Goal: Task Accomplishment & Management: Manage account settings

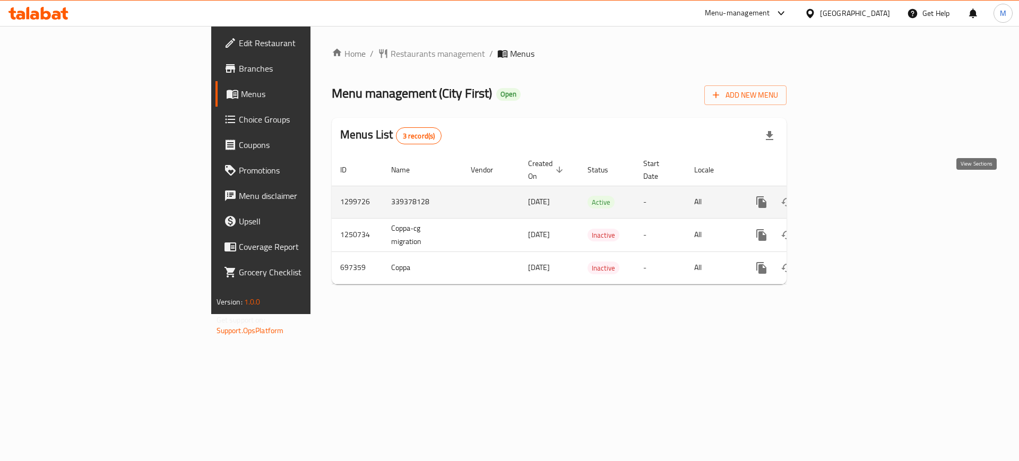
click at [842, 197] on icon "enhanced table" at bounding box center [838, 202] width 10 height 10
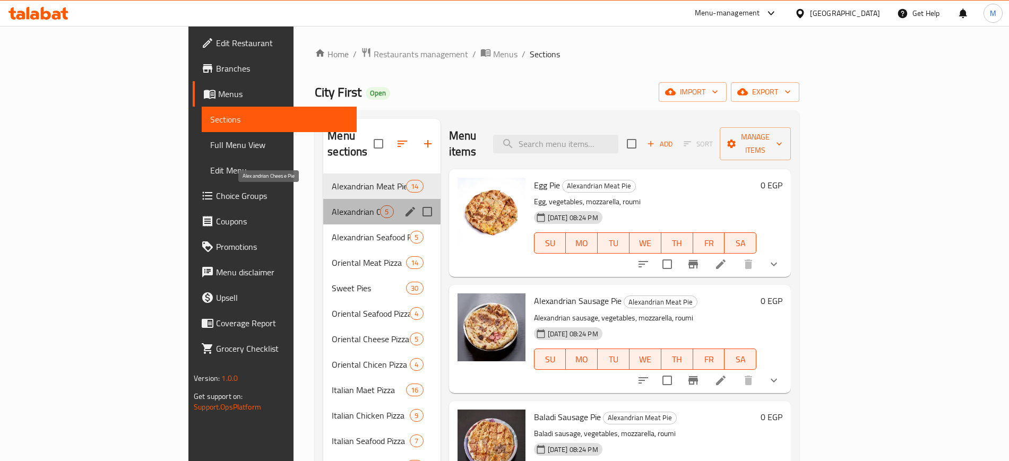
click at [332, 205] on span "Alexandrian Cheese Pie" at bounding box center [356, 211] width 48 height 13
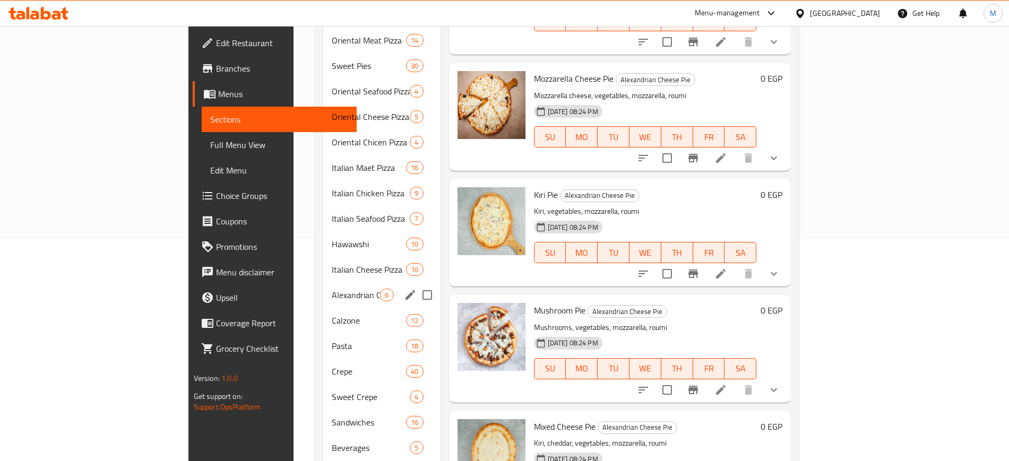
scroll to position [117, 0]
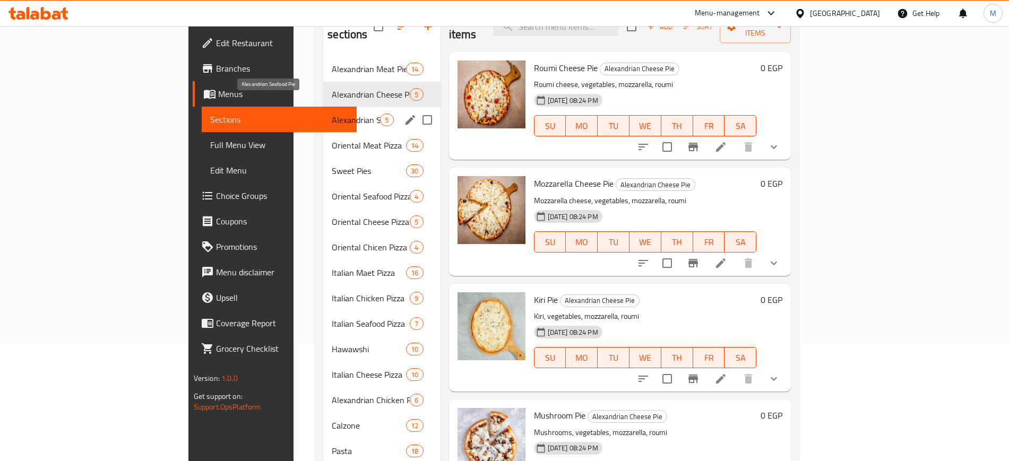
click at [332, 114] on span "Alexandrian Seafood Pie" at bounding box center [356, 120] width 48 height 13
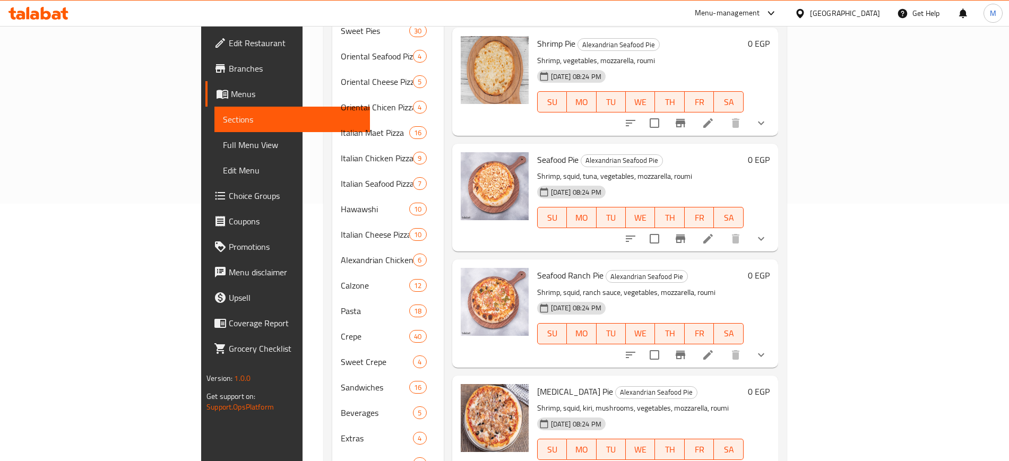
scroll to position [184, 0]
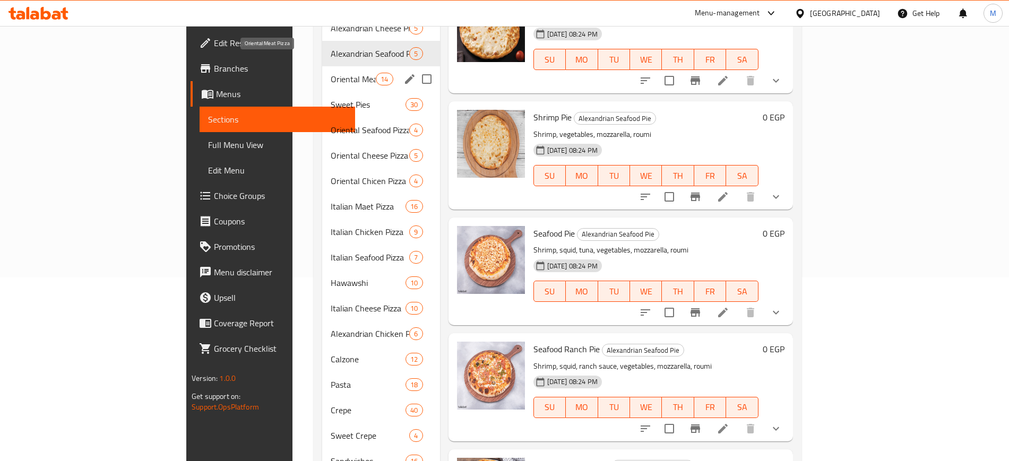
click at [331, 73] on span "Oriental Meat Pizza" at bounding box center [353, 79] width 45 height 13
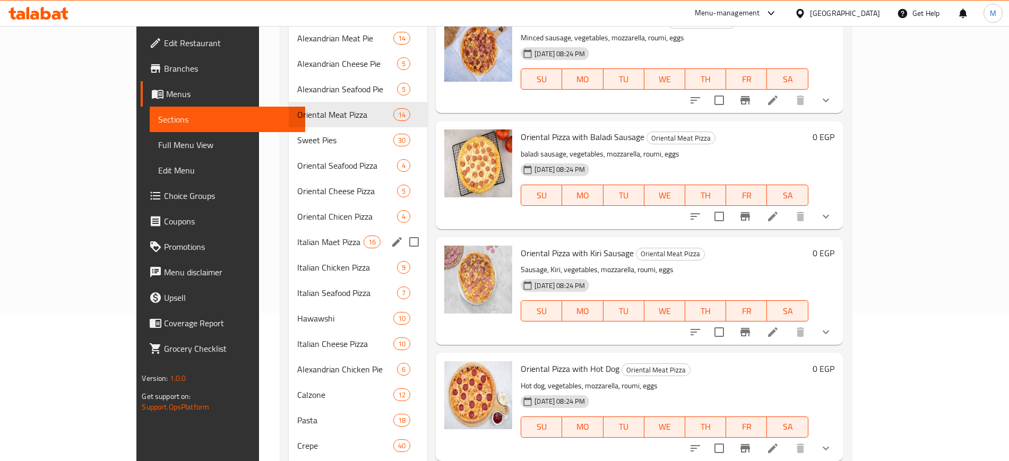
scroll to position [117, 0]
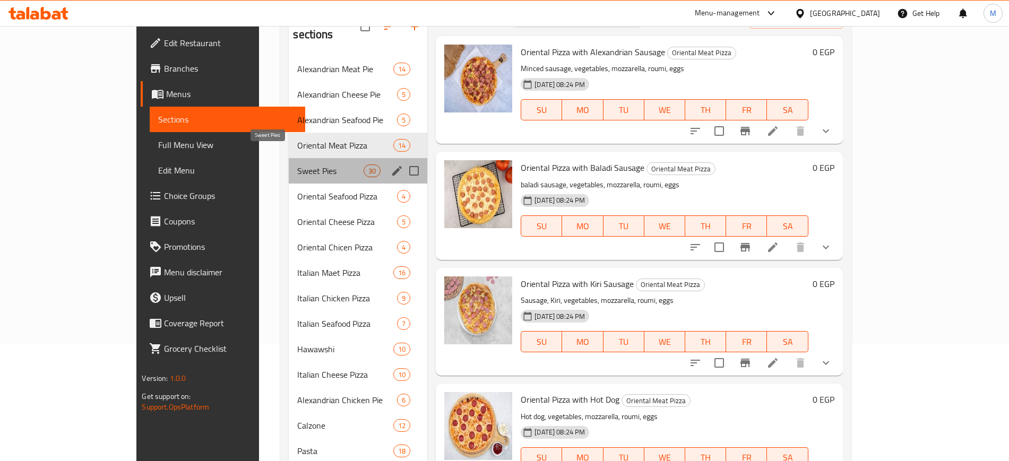
click at [297, 164] on span "Sweet Pies" at bounding box center [330, 170] width 66 height 13
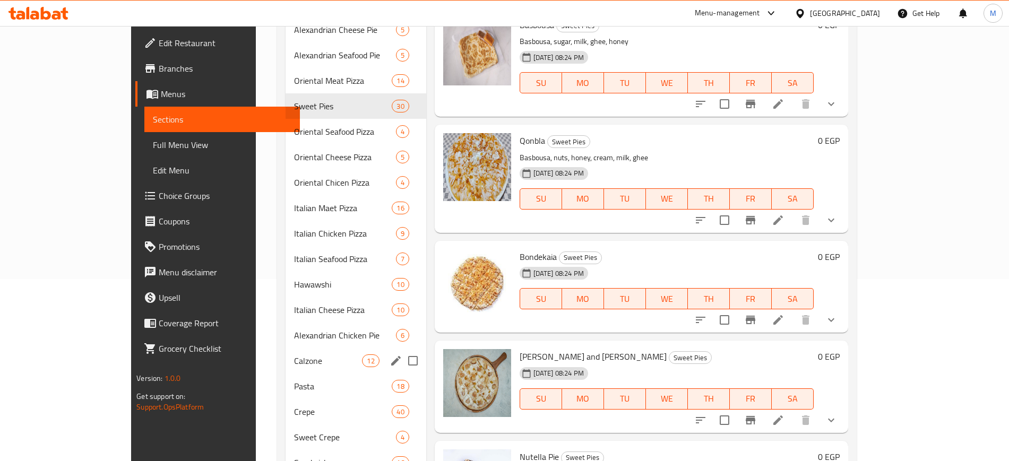
scroll to position [117, 0]
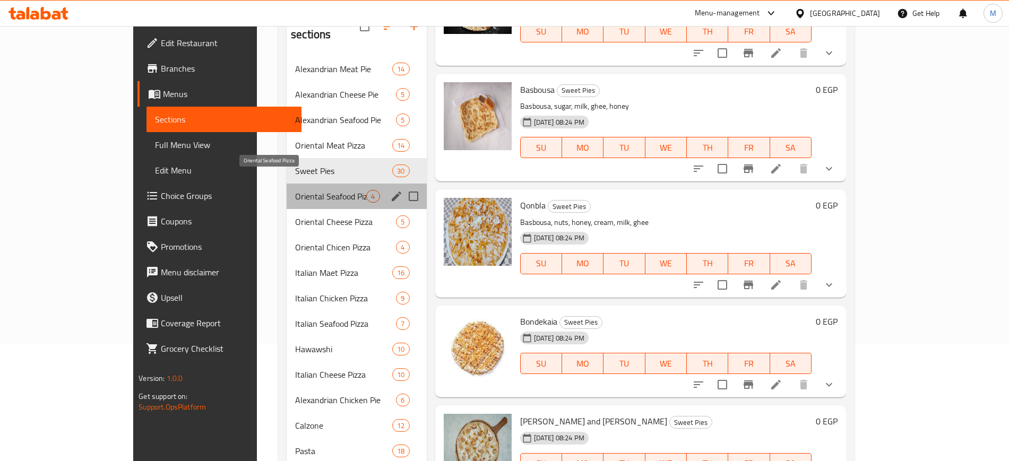
click at [295, 190] on span "Oriental Seafood Pizza" at bounding box center [330, 196] width 71 height 13
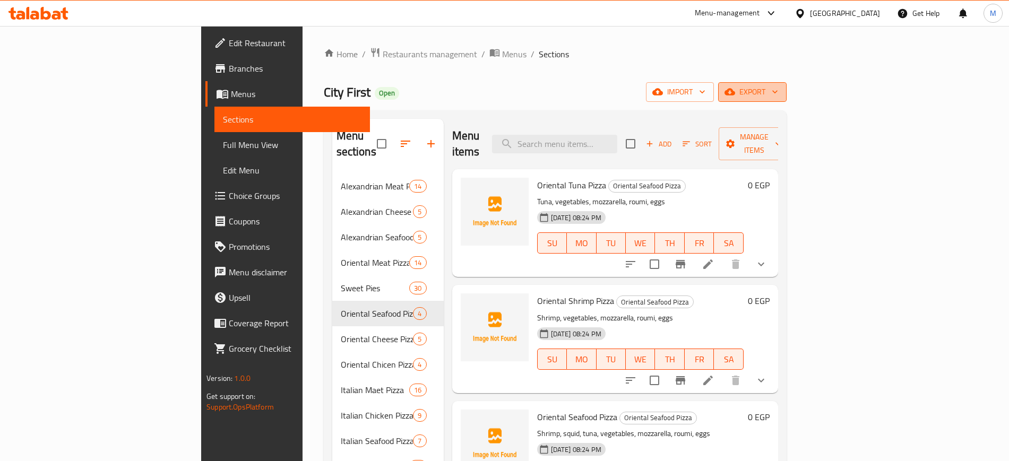
click at [778, 90] on span "export" at bounding box center [751, 91] width 51 height 13
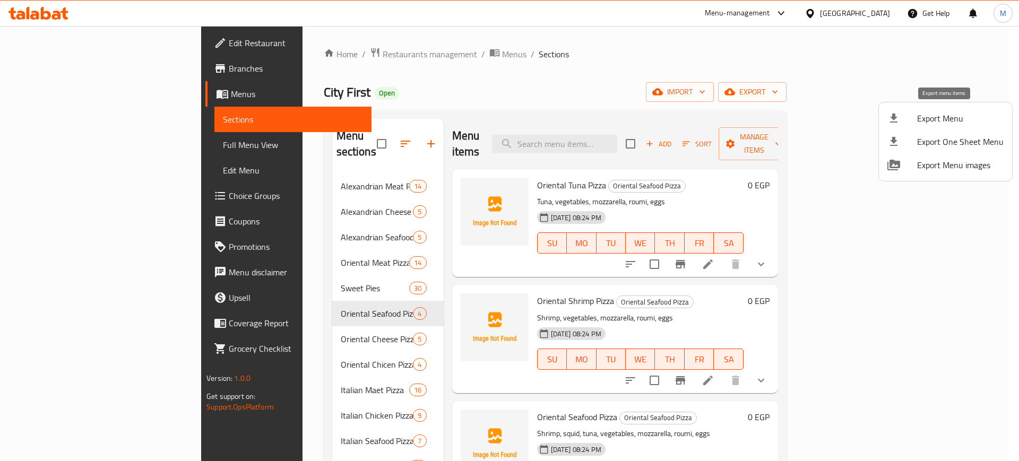
click at [945, 119] on span "Export Menu" at bounding box center [960, 118] width 86 height 13
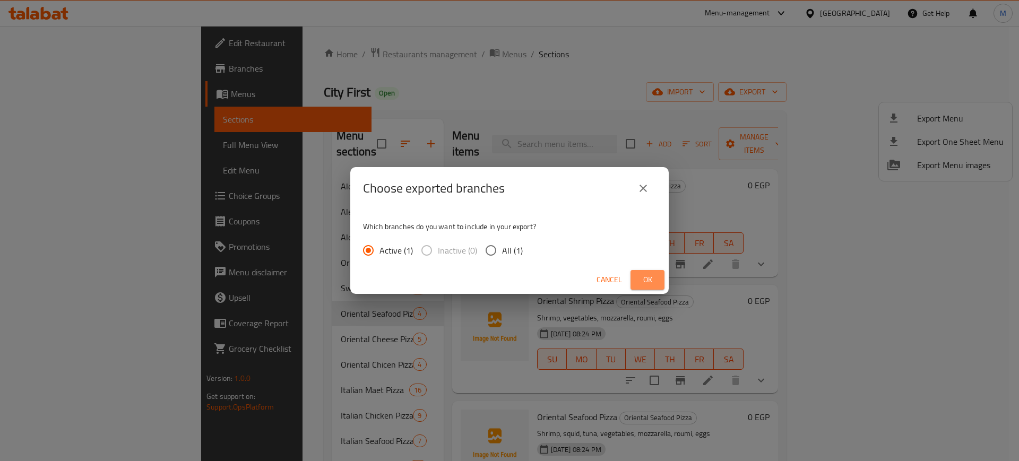
click at [657, 281] on button "Ok" at bounding box center [647, 280] width 34 height 20
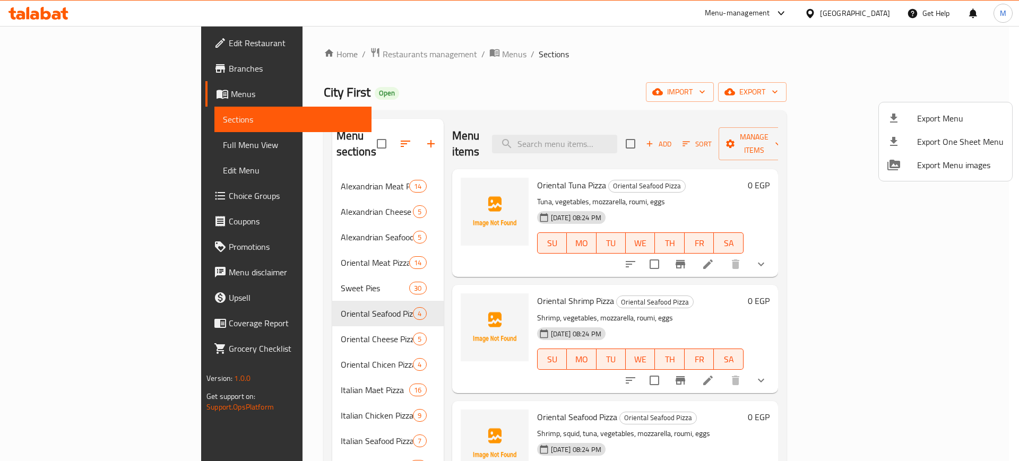
click at [445, 183] on div at bounding box center [509, 230] width 1019 height 461
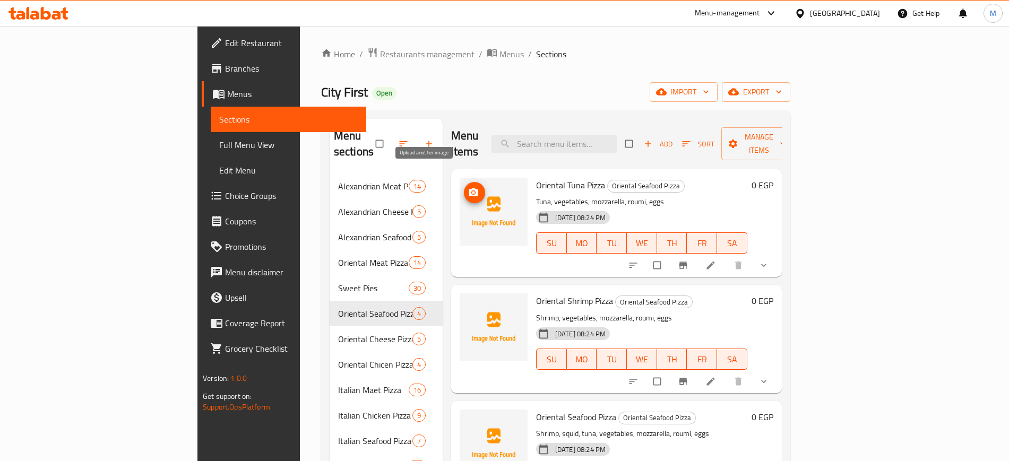
click at [469, 188] on icon "upload picture" at bounding box center [473, 192] width 9 height 8
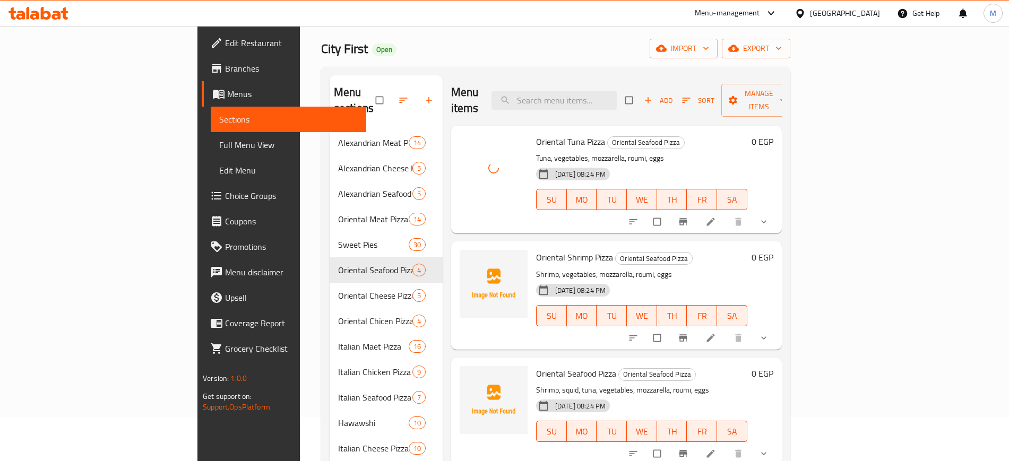
scroll to position [66, 0]
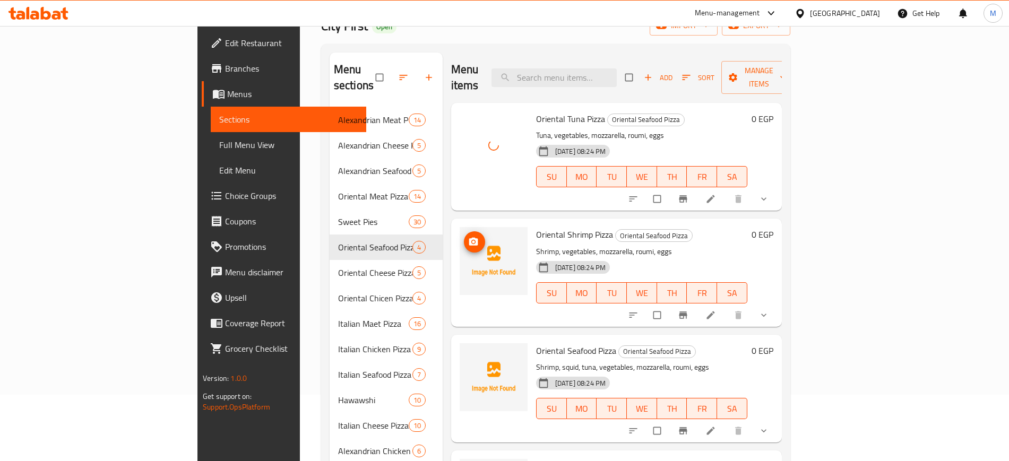
click at [459, 227] on img at bounding box center [493, 261] width 68 height 68
click at [468, 237] on icon "upload picture" at bounding box center [473, 242] width 11 height 11
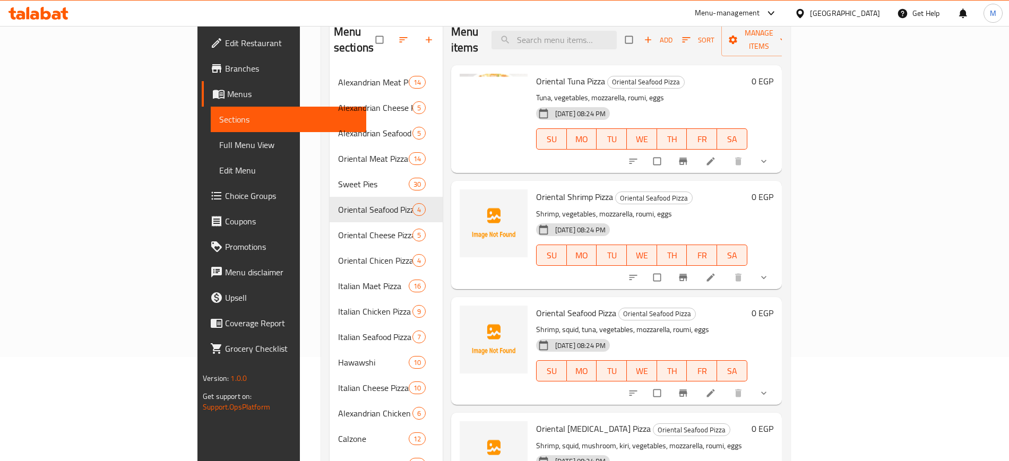
scroll to position [133, 0]
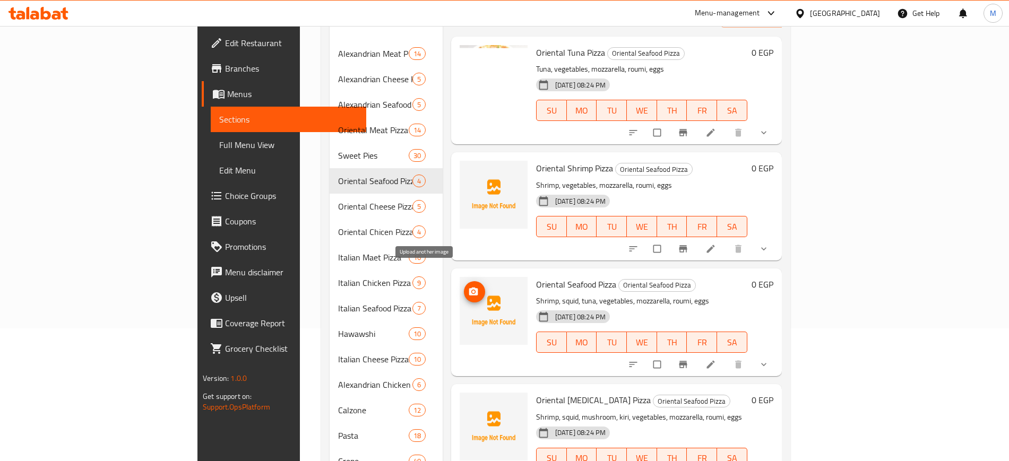
click at [469, 287] on icon "upload picture" at bounding box center [473, 291] width 9 height 8
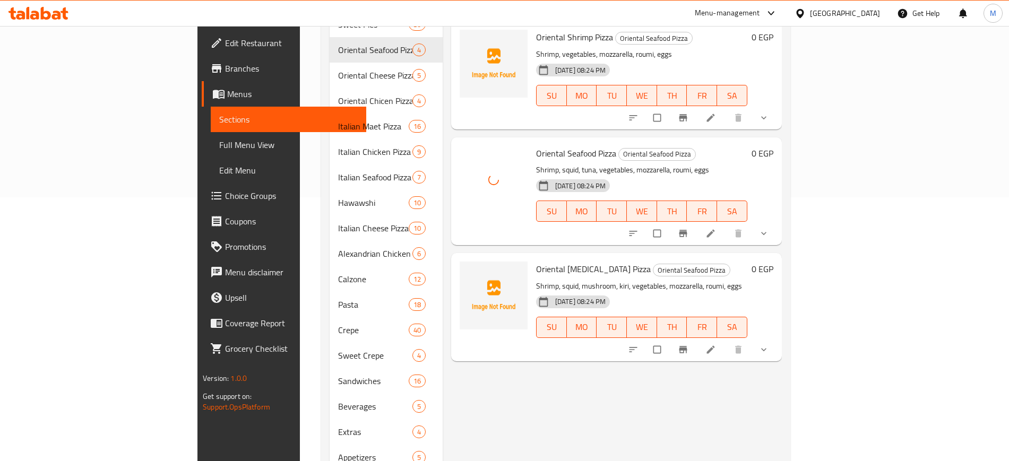
scroll to position [265, 0]
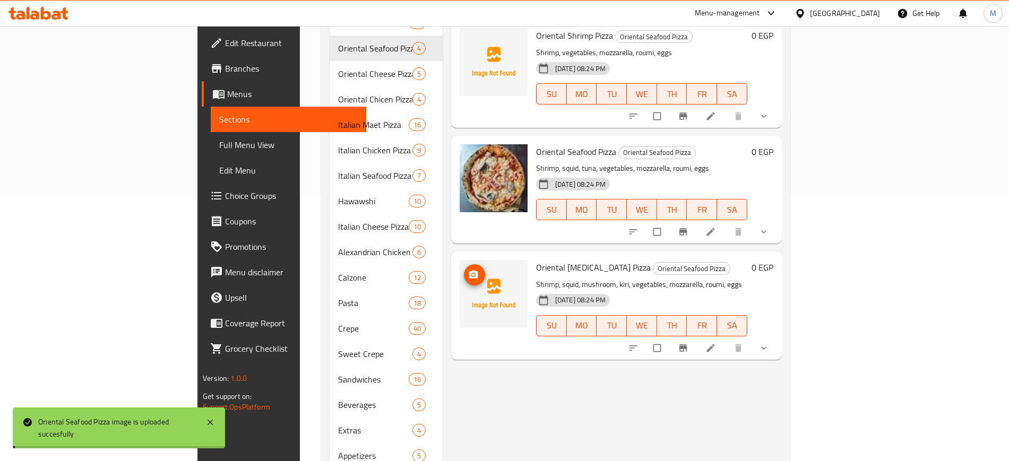
click at [469, 271] on icon "upload picture" at bounding box center [473, 275] width 9 height 8
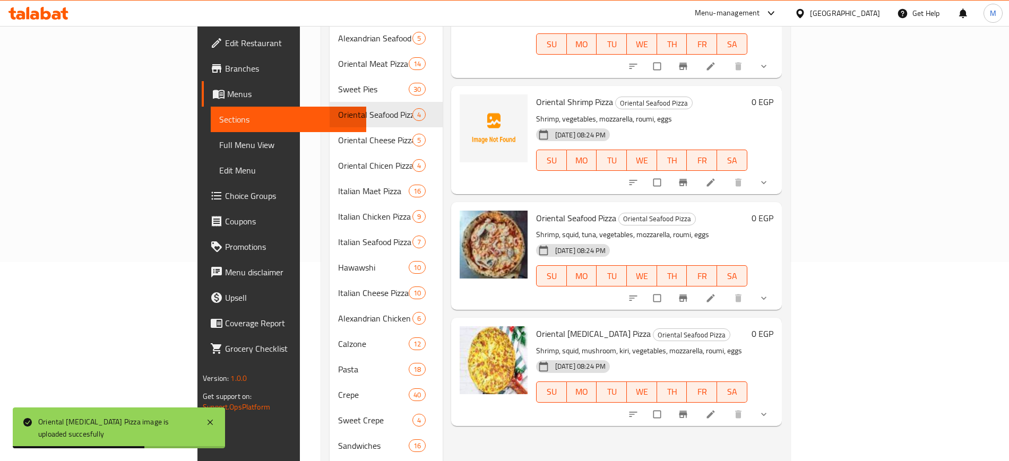
scroll to position [133, 0]
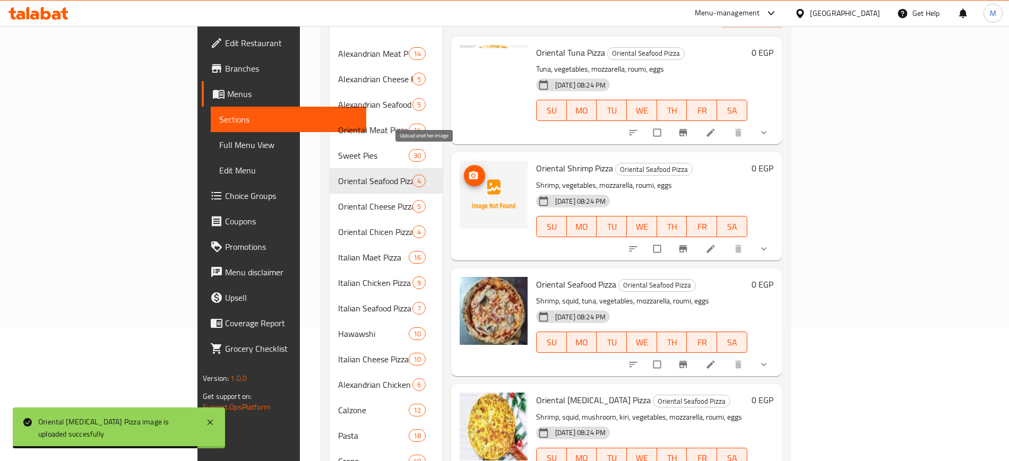
click at [468, 170] on icon "upload picture" at bounding box center [473, 175] width 11 height 11
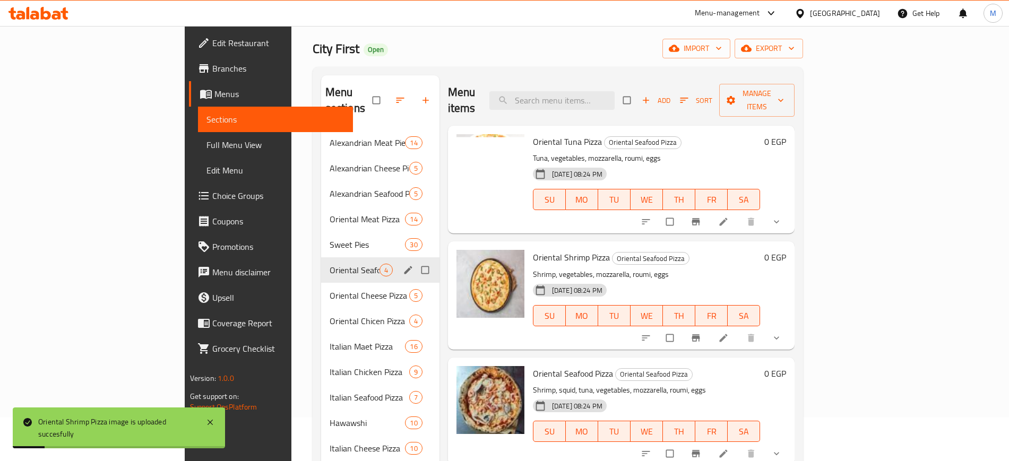
scroll to position [66, 0]
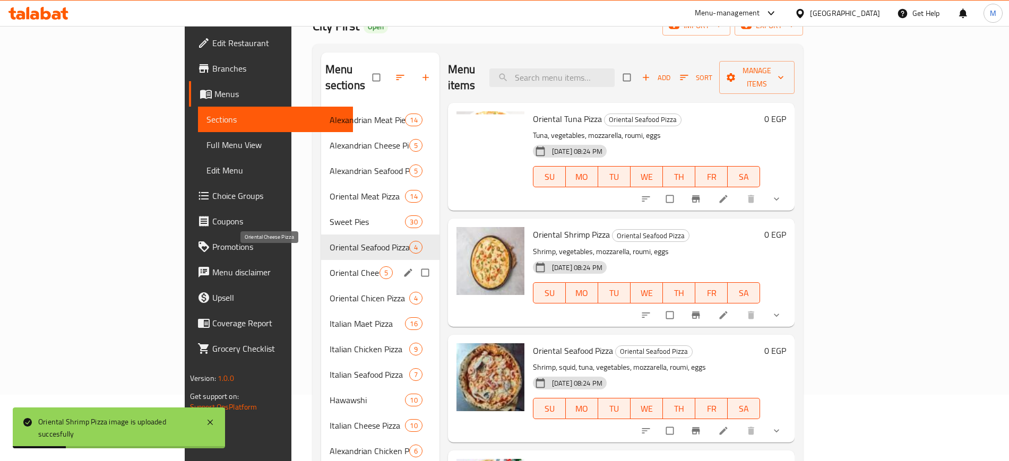
click at [329, 266] on span "Oriental Cheese Pizza" at bounding box center [354, 272] width 50 height 13
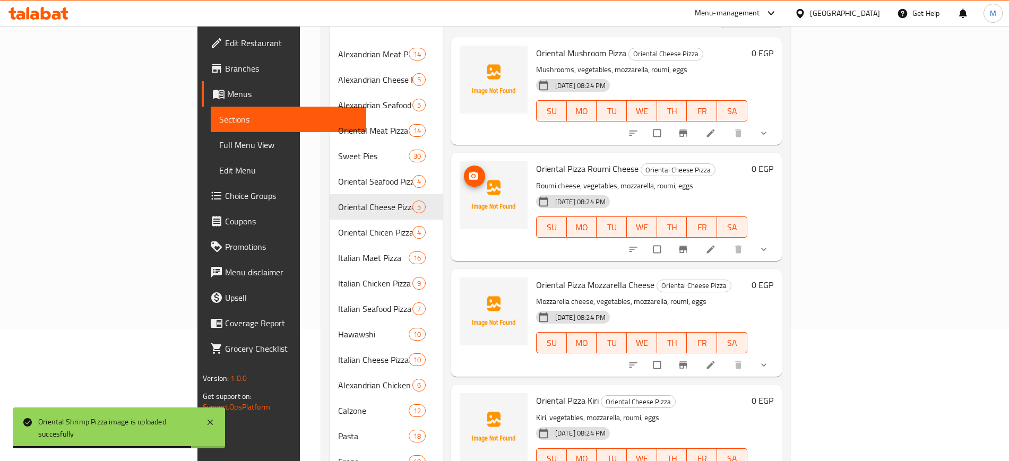
scroll to position [117, 0]
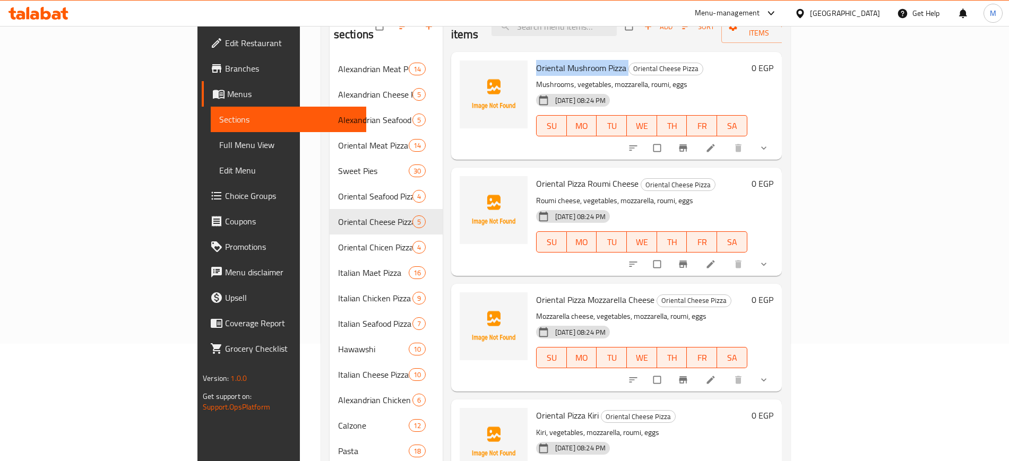
drag, startPoint x: 485, startPoint y: 49, endPoint x: 578, endPoint y: 49, distance: 93.4
click at [578, 56] on div "Oriental Mushroom Pizza Oriental Cheese Pizza Mushrooms, vegetables, mozzarella…" at bounding box center [642, 105] width 220 height 99
copy h6 "Oriental Mushroom Pizza"
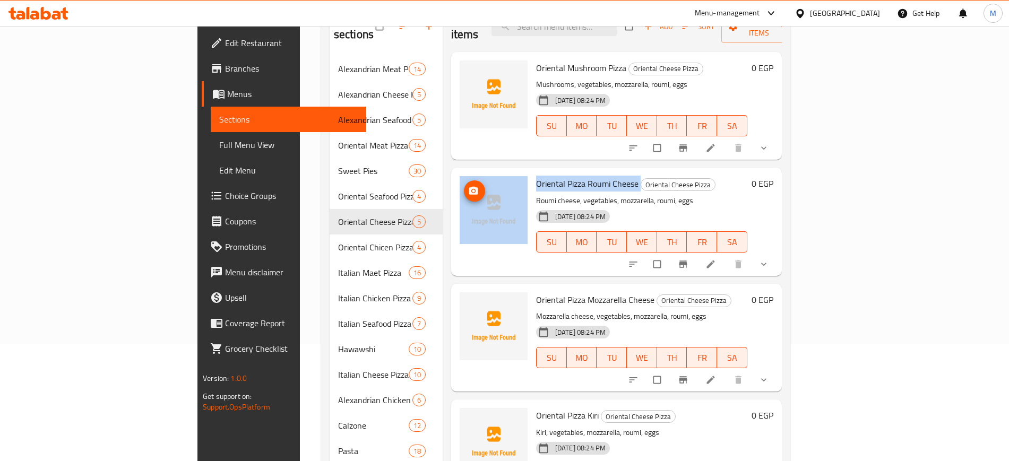
drag, startPoint x: 591, startPoint y: 167, endPoint x: 472, endPoint y: 162, distance: 118.9
click at [472, 172] on div "Oriental Pizza Roumi Cheese Oriental Cheese Pizza Roumi cheese, vegetables, moz…" at bounding box center [616, 221] width 322 height 99
copy div "Oriental Pizza Roumi Cheese"
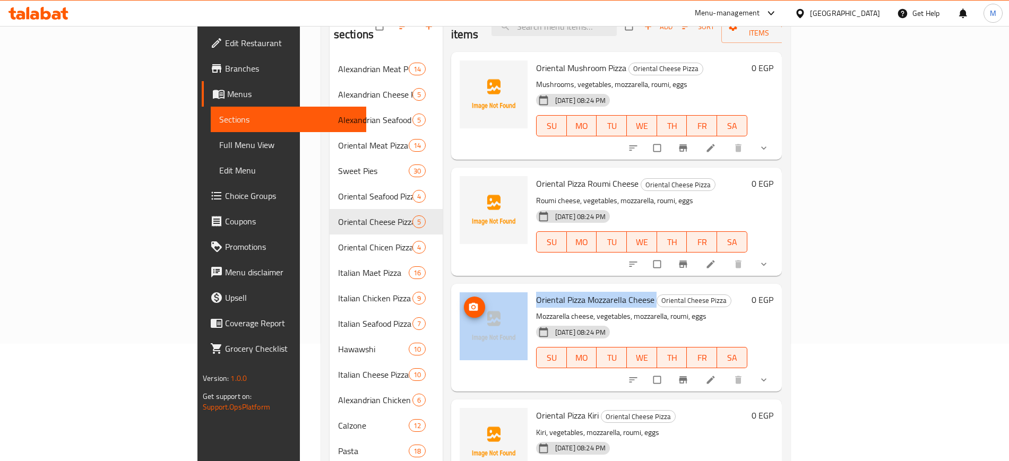
drag, startPoint x: 605, startPoint y: 285, endPoint x: 476, endPoint y: 276, distance: 129.8
click at [476, 288] on div "Oriental Pizza Mozzarella Cheese Oriental Cheese Pizza Mozzarella cheese, veget…" at bounding box center [616, 337] width 322 height 99
click at [551, 292] on span "Oriental Pizza Mozzarella Cheese" at bounding box center [595, 300] width 118 height 16
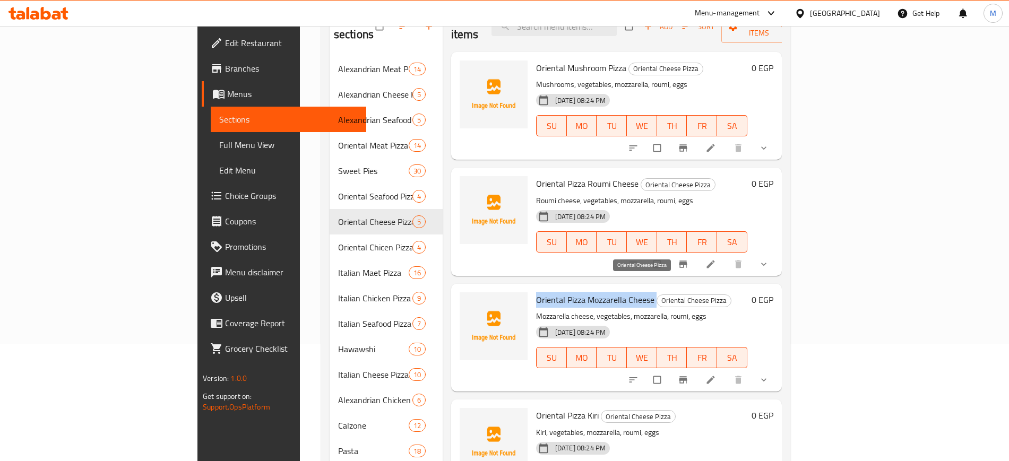
drag, startPoint x: 489, startPoint y: 283, endPoint x: 606, endPoint y: 283, distance: 117.8
click at [606, 292] on h6 "Oriental Pizza Mozzarella Cheese Oriental Cheese Pizza" at bounding box center [641, 299] width 211 height 15
copy h6 "Oriental Pizza Mozzarella Cheese"
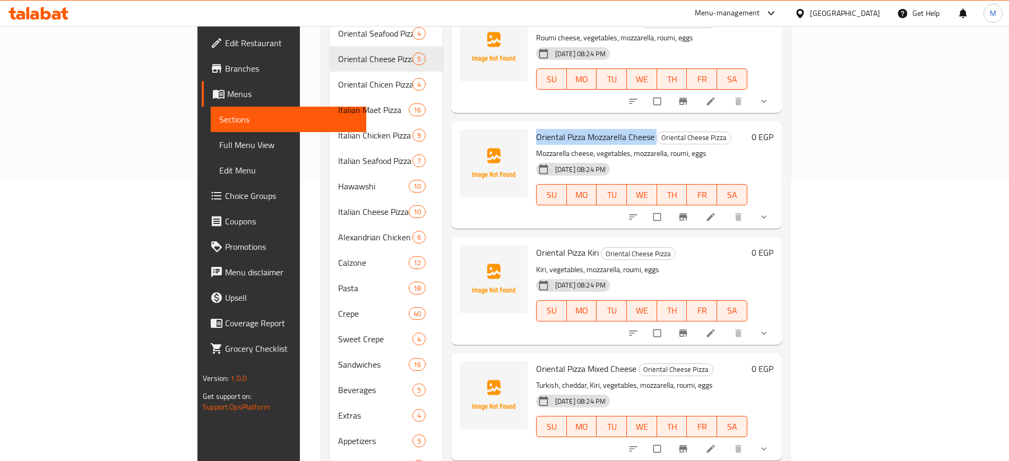
scroll to position [316, 0]
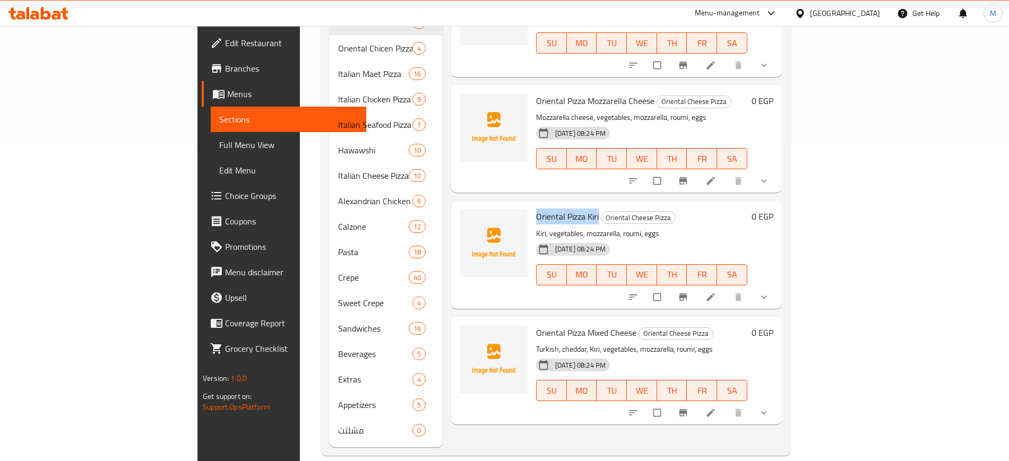
drag, startPoint x: 548, startPoint y: 202, endPoint x: 482, endPoint y: 202, distance: 66.3
click at [532, 205] on div "Oriental Pizza Kiri Oriental Cheese Pizza Kiri, vegetables, mozzarella, roumi, …" at bounding box center [642, 254] width 220 height 99
copy span "Oriental Pizza Kiri"
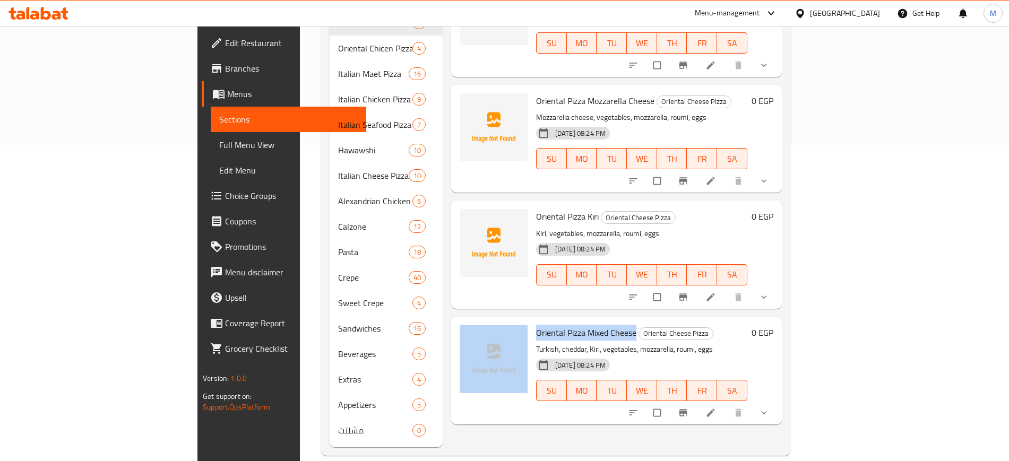
drag, startPoint x: 586, startPoint y: 317, endPoint x: 476, endPoint y: 305, distance: 110.5
click at [476, 321] on div "Oriental Pizza Mixed Cheese Oriental Cheese Pizza Turkish, cheddar, Kiri, veget…" at bounding box center [616, 370] width 322 height 99
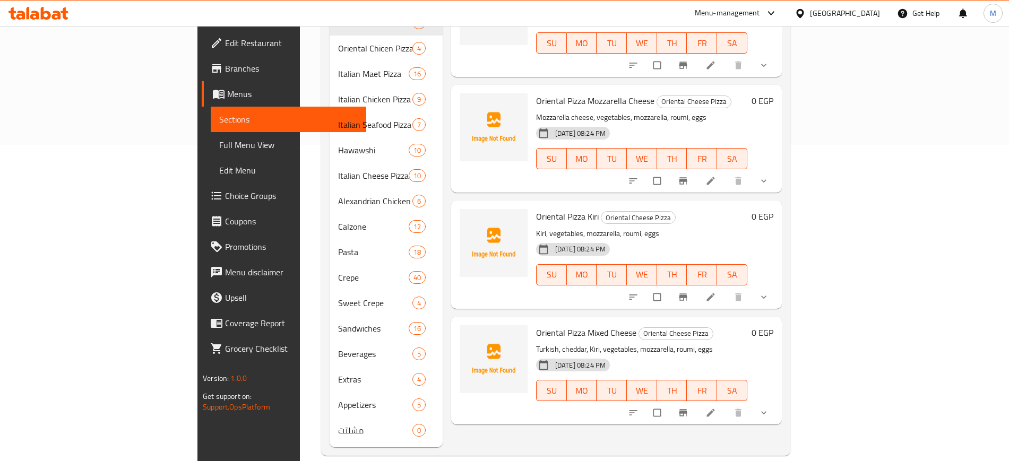
click at [682, 321] on div "Oriental Pizza Mixed Cheese Oriental Cheese Pizza Turkish, cheddar, Kiri, veget…" at bounding box center [642, 370] width 220 height 99
drag, startPoint x: 587, startPoint y: 316, endPoint x: 485, endPoint y: 307, distance: 101.8
click at [532, 321] on div "Oriental Pizza Mixed Cheese Oriental Cheese Pizza Turkish, cheddar, Kiri, veget…" at bounding box center [642, 370] width 220 height 99
copy span "Oriental Pizza Mixed Cheese"
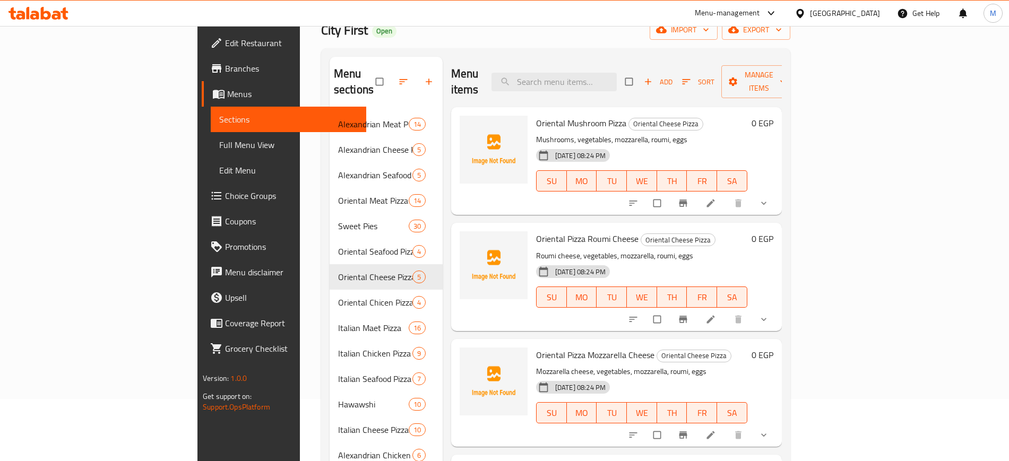
scroll to position [0, 0]
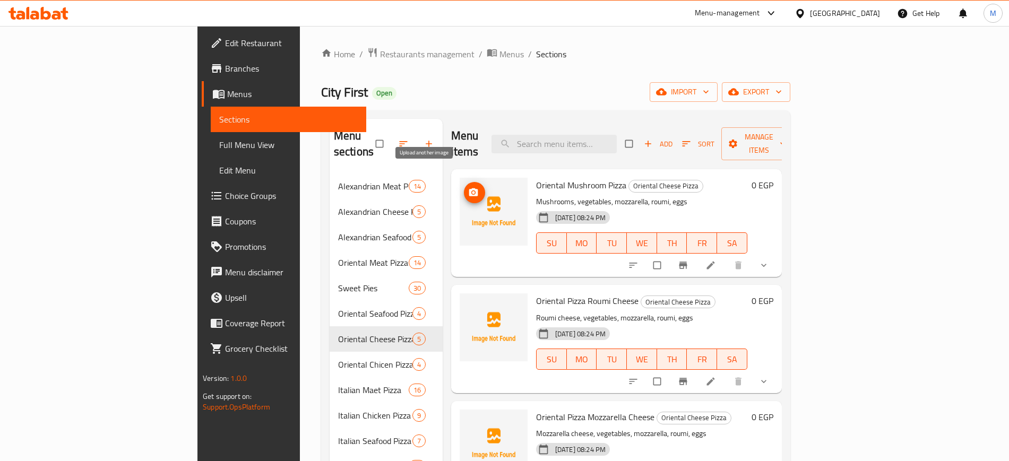
click at [464, 187] on span "upload picture" at bounding box center [474, 192] width 21 height 11
click at [469, 188] on icon "upload picture" at bounding box center [473, 192] width 9 height 8
drag, startPoint x: 576, startPoint y: 170, endPoint x: 488, endPoint y: 170, distance: 88.1
click at [536, 177] on span "Oriental Mushroom Pizza" at bounding box center [581, 185] width 90 height 16
copy span "Oriental Mushroom Pizza"
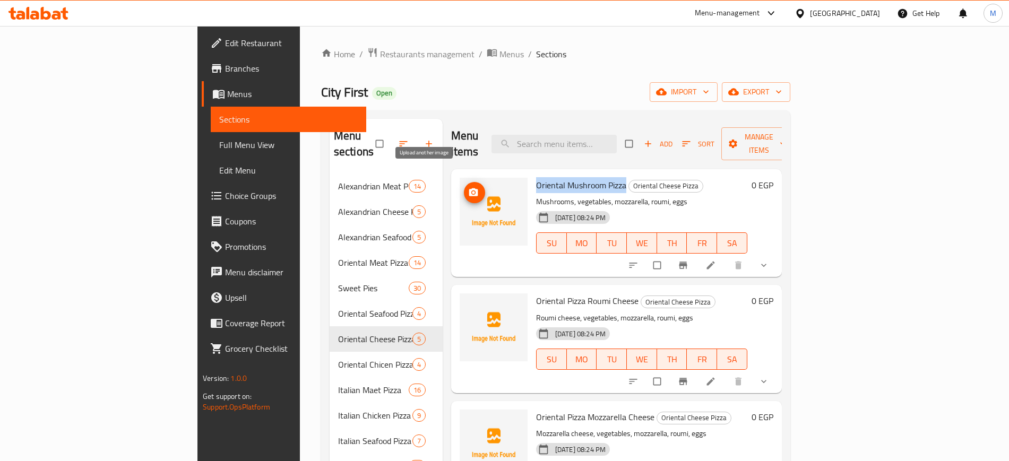
click at [468, 187] on icon "upload picture" at bounding box center [473, 192] width 11 height 11
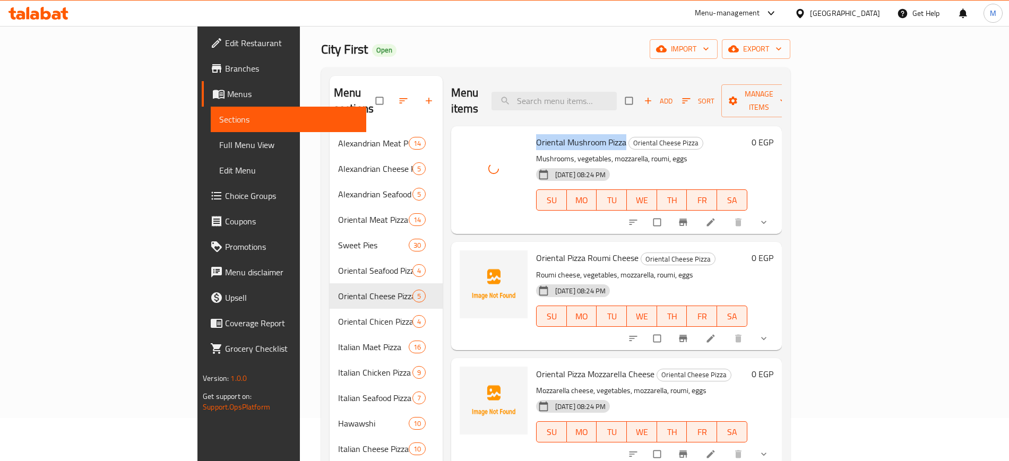
scroll to position [66, 0]
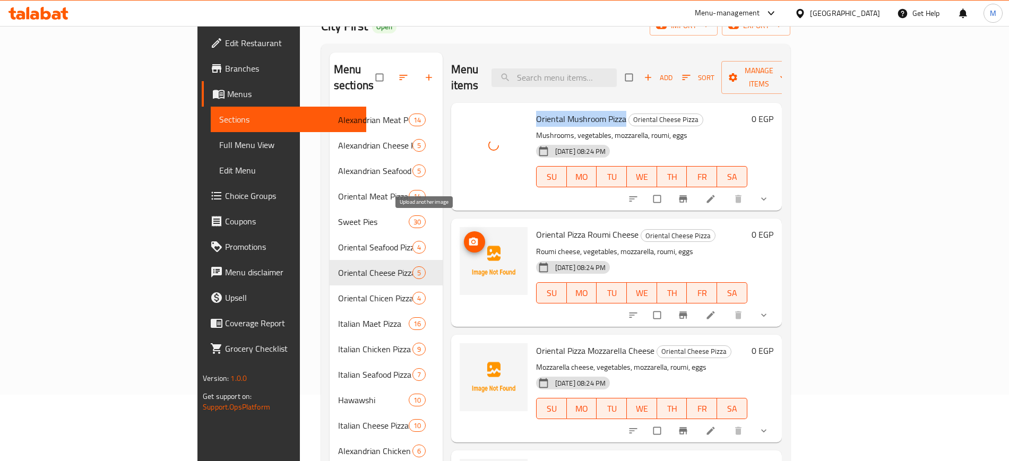
click at [469, 238] on icon "upload picture" at bounding box center [473, 242] width 9 height 8
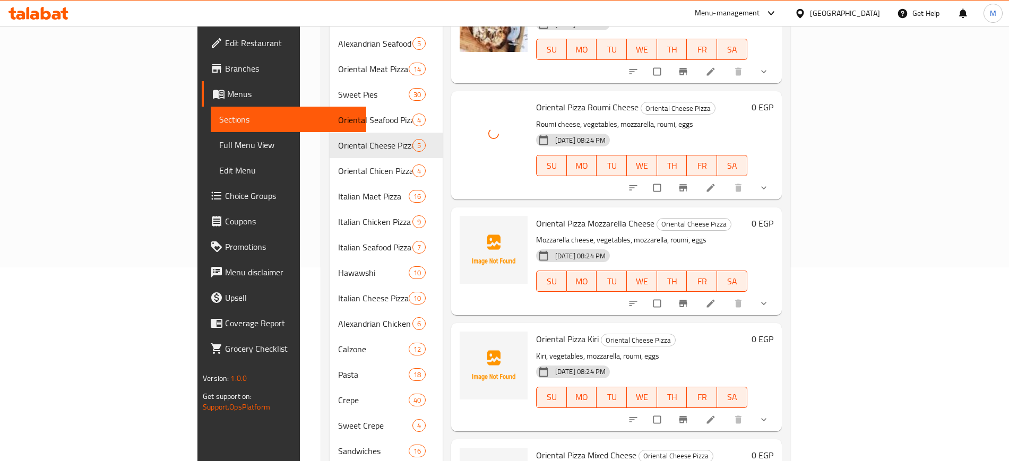
scroll to position [199, 0]
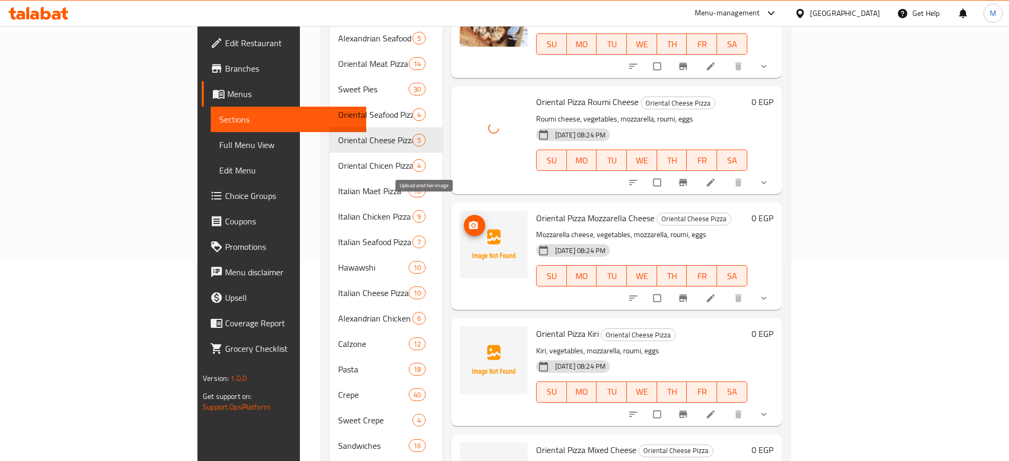
click at [468, 220] on icon "upload picture" at bounding box center [473, 225] width 11 height 11
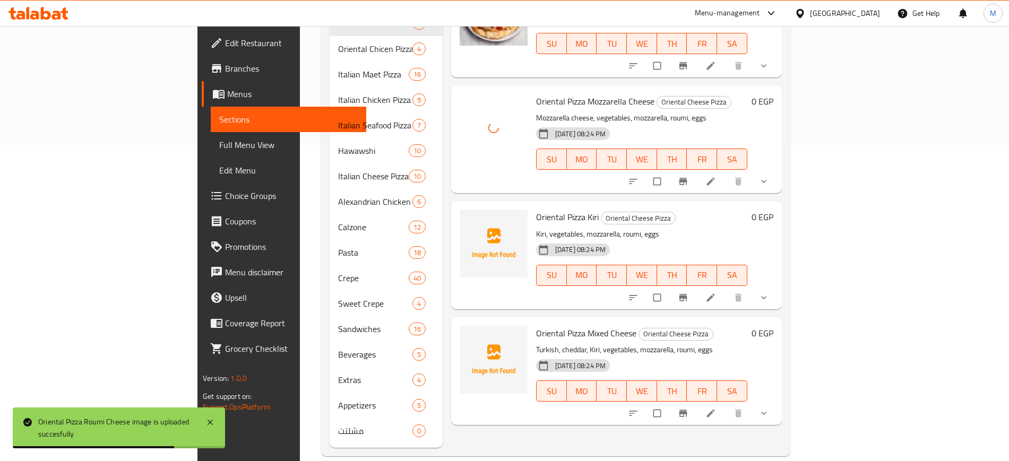
scroll to position [316, 0]
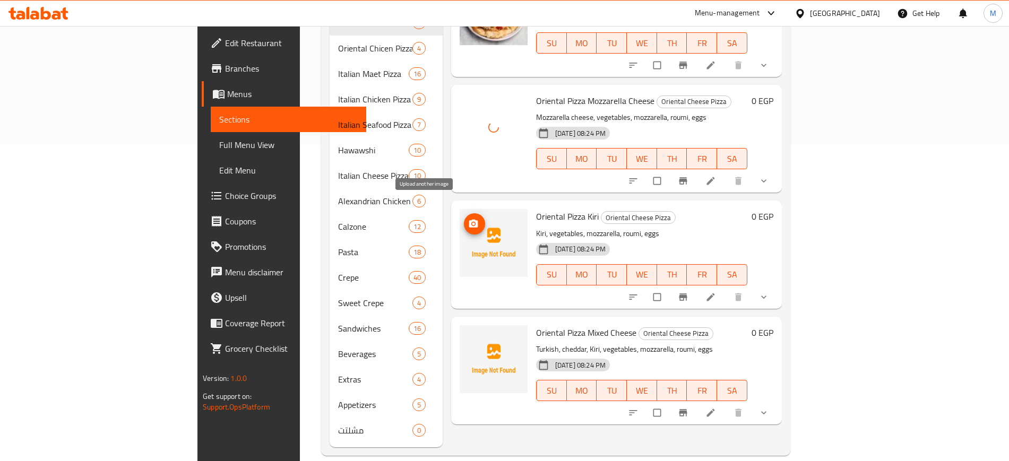
click at [464, 219] on span "upload picture" at bounding box center [474, 224] width 21 height 11
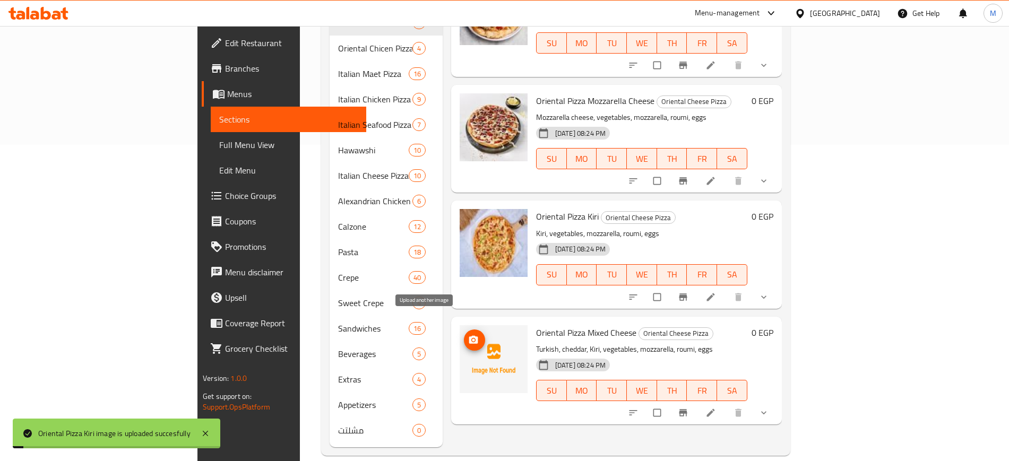
click at [468, 335] on icon "upload picture" at bounding box center [473, 340] width 11 height 11
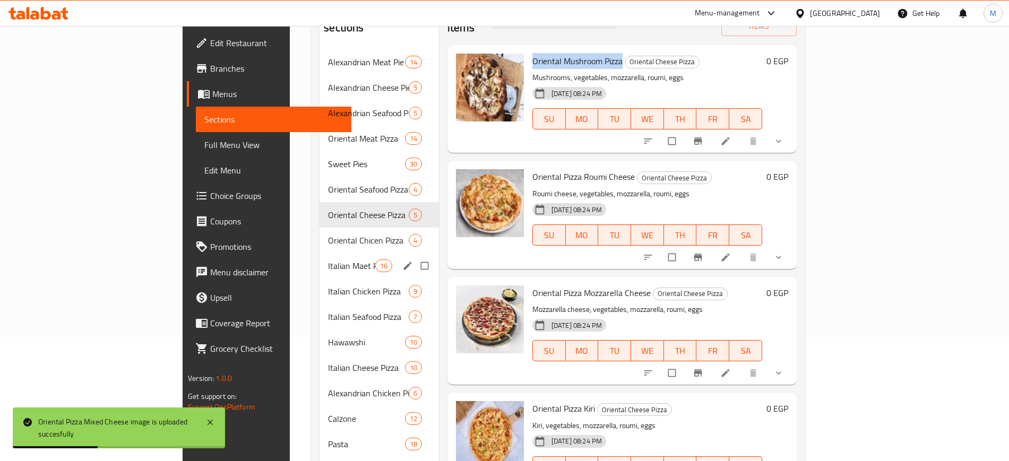
scroll to position [117, 0]
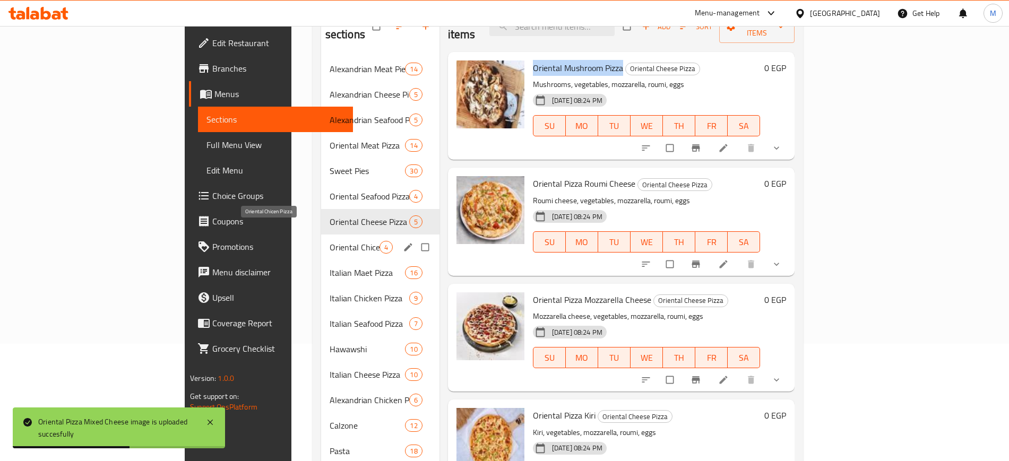
click at [329, 241] on span "Oriental Chicen Pizza" at bounding box center [354, 247] width 50 height 13
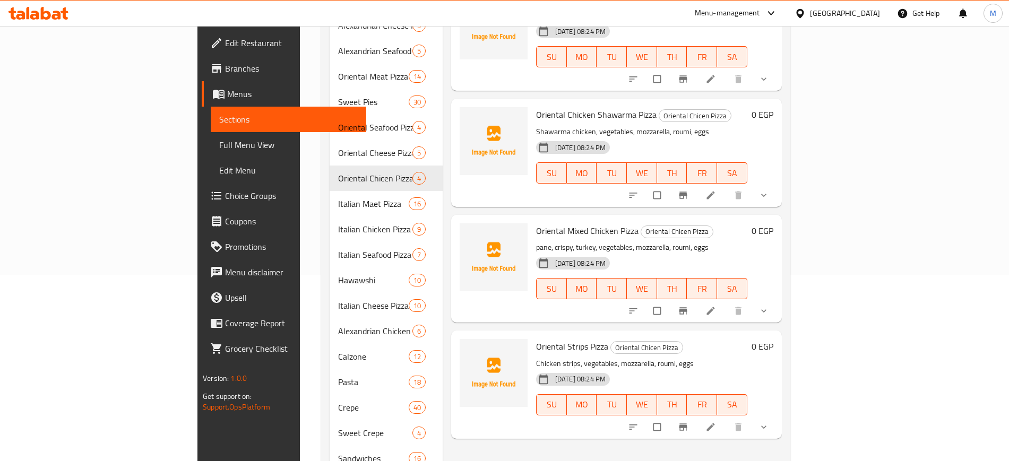
scroll to position [51, 0]
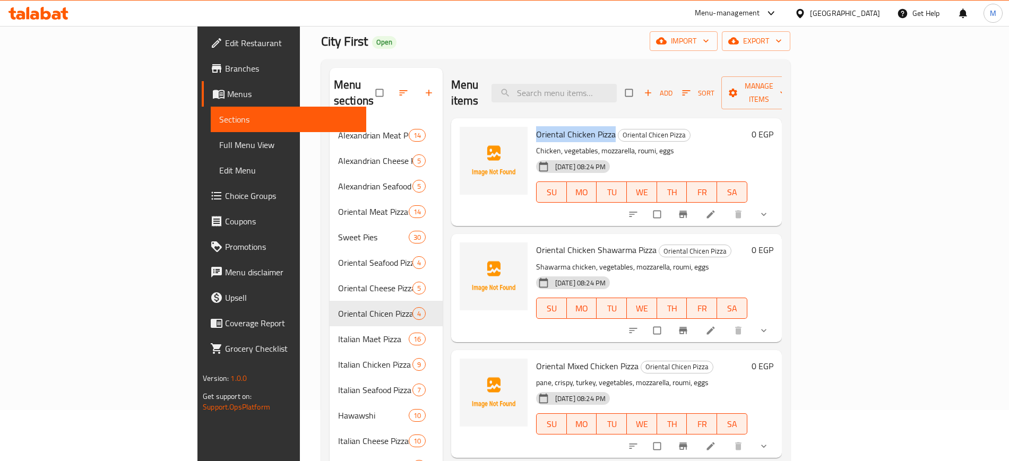
drag, startPoint x: 485, startPoint y: 117, endPoint x: 564, endPoint y: 116, distance: 79.1
click at [564, 123] on div "Oriental Chicken Pizza Oriental Chicen Pizza Chicken, vegetables, mozzarella, r…" at bounding box center [642, 172] width 220 height 99
copy span "Oriental Chicken Pizza"
drag, startPoint x: 604, startPoint y: 236, endPoint x: 483, endPoint y: 225, distance: 120.9
click at [532, 238] on div "Oriental Chicken Shawarma Pizza Oriental Chicen Pizza Shawarma chicken, vegetab…" at bounding box center [642, 287] width 220 height 99
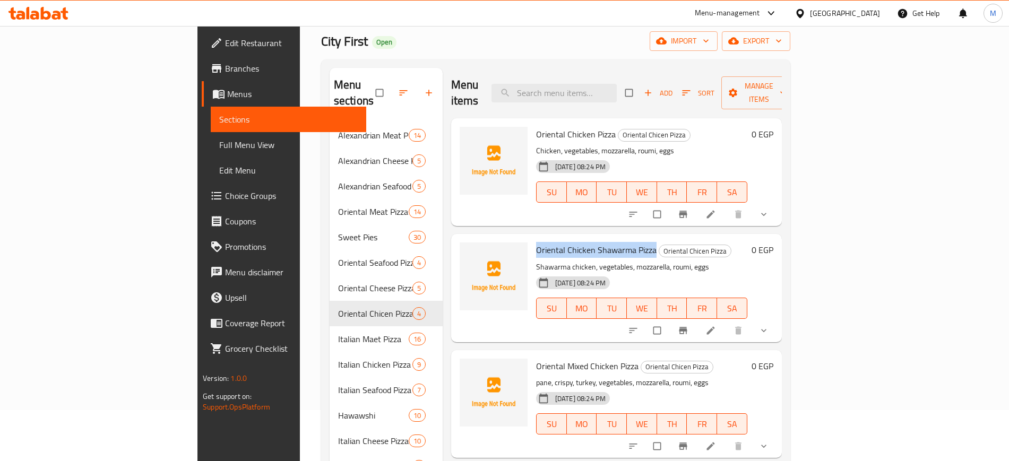
copy span "Oriental Chicken Shawarma Pizza"
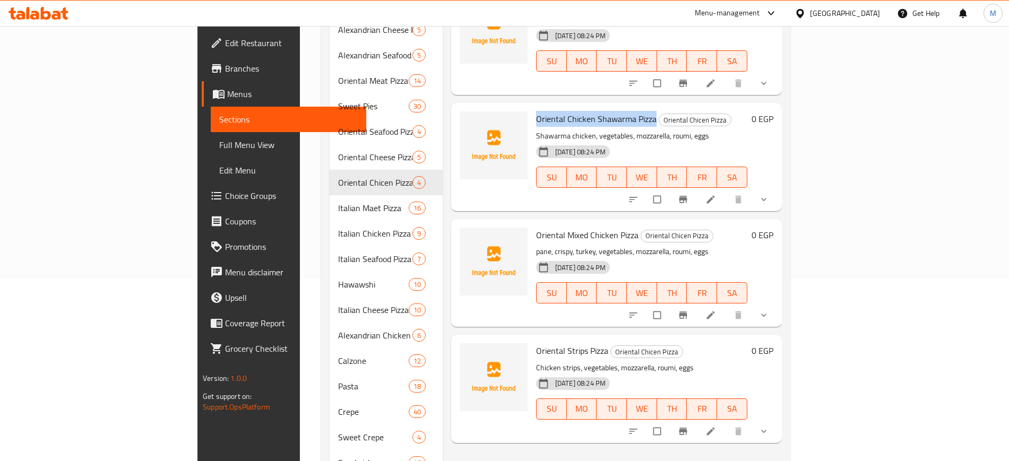
scroll to position [184, 0]
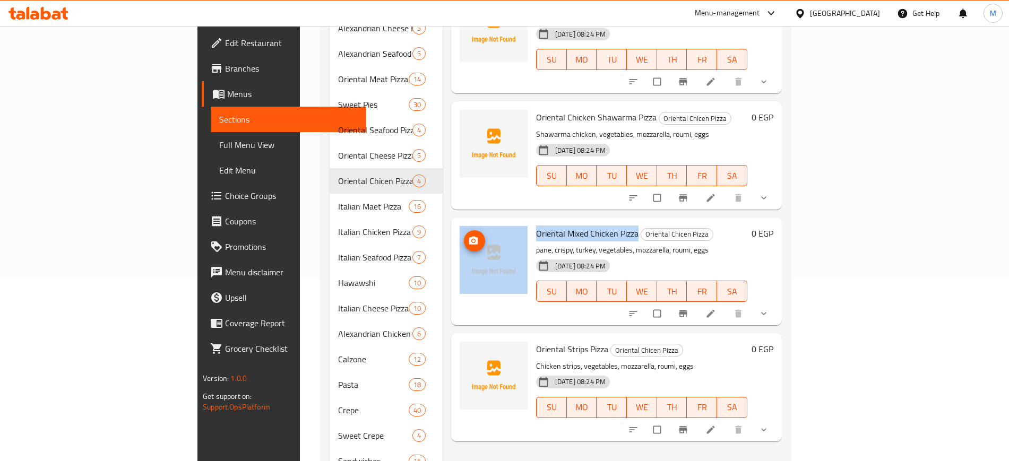
drag, startPoint x: 588, startPoint y: 221, endPoint x: 471, endPoint y: 214, distance: 118.0
click at [471, 222] on div "Oriental Mixed Chicken Pizza Oriental Chicen Pizza pane, crispy, turkey, vegeta…" at bounding box center [616, 271] width 322 height 99
copy div "Oriental Mixed Chicken Pizza"
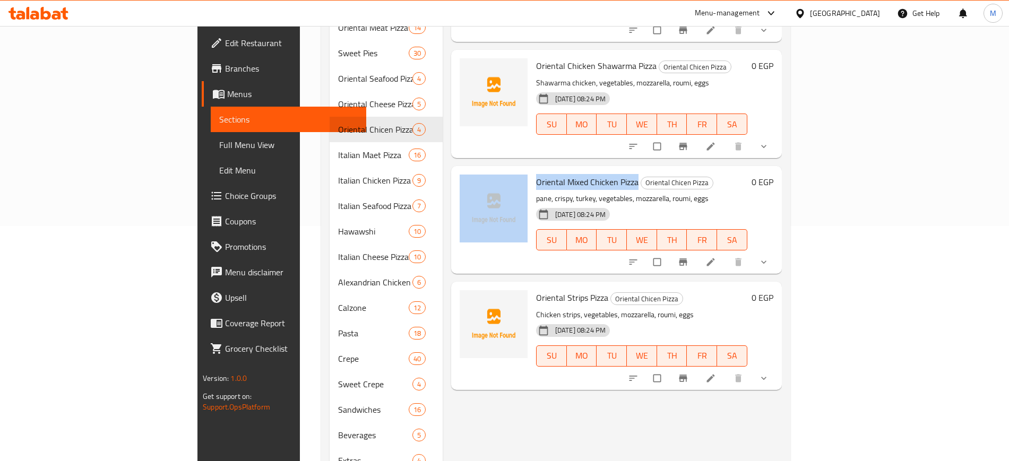
scroll to position [316, 0]
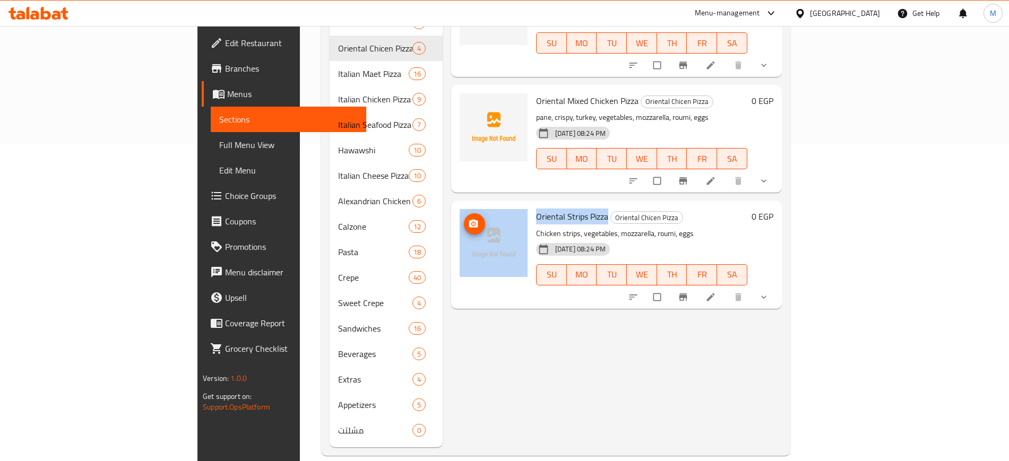
drag, startPoint x: 558, startPoint y: 201, endPoint x: 458, endPoint y: 201, distance: 100.3
click at [458, 205] on div "Oriental Strips Pizza Oriental Chicen Pizza Chicken strips, vegetables, mozzare…" at bounding box center [616, 254] width 322 height 99
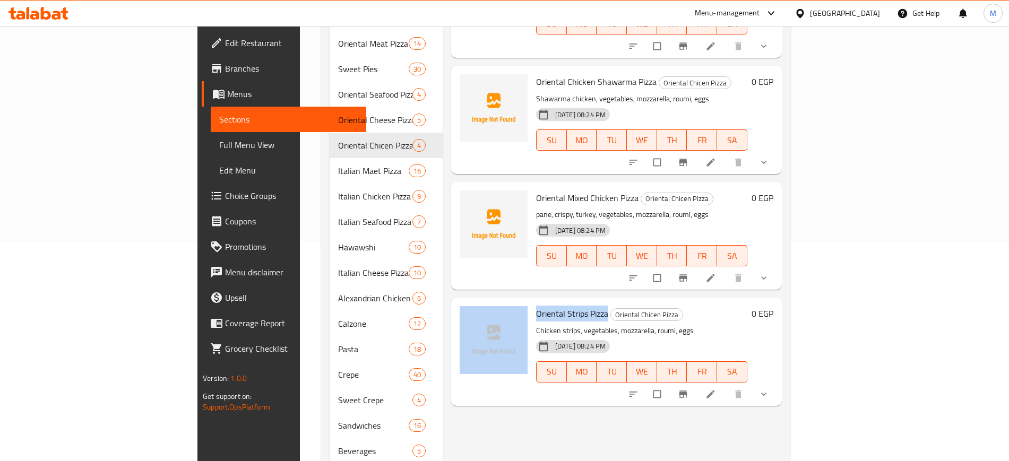
scroll to position [0, 0]
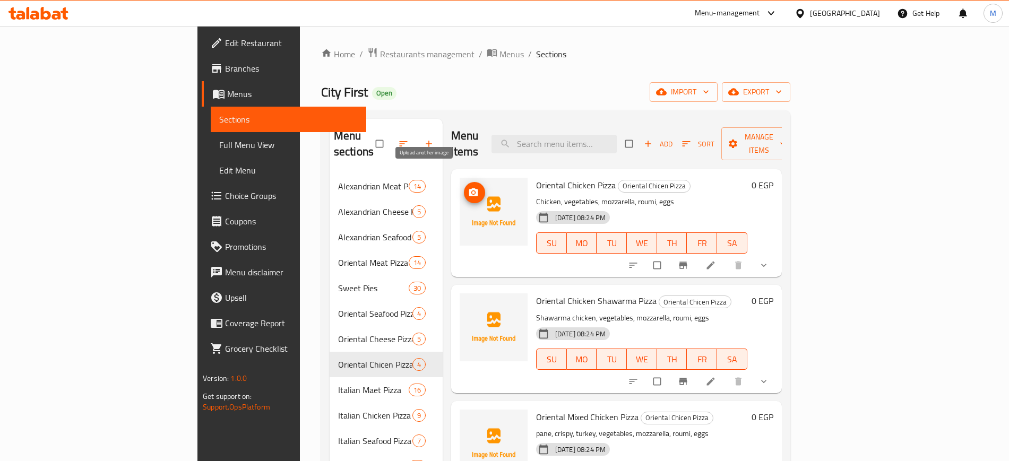
click at [468, 187] on icon "upload picture" at bounding box center [473, 192] width 11 height 11
click at [464, 187] on span "upload picture" at bounding box center [474, 192] width 21 height 11
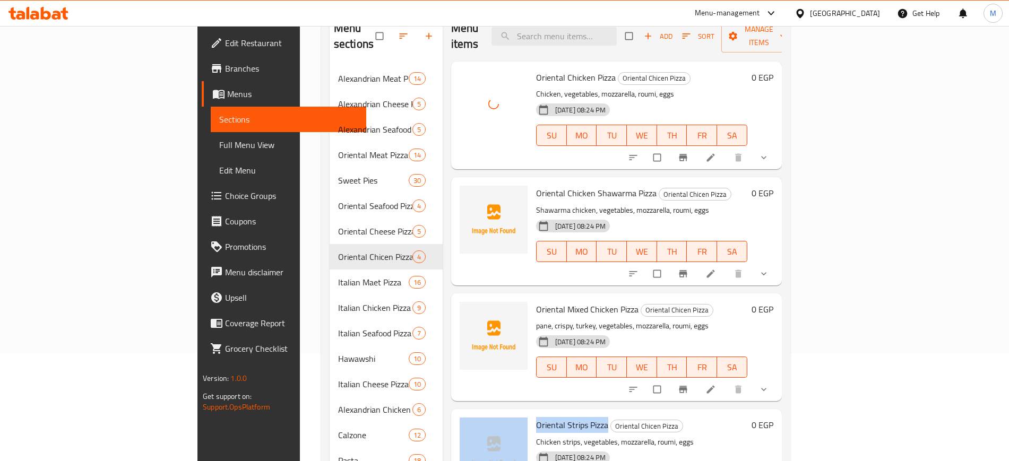
scroll to position [133, 0]
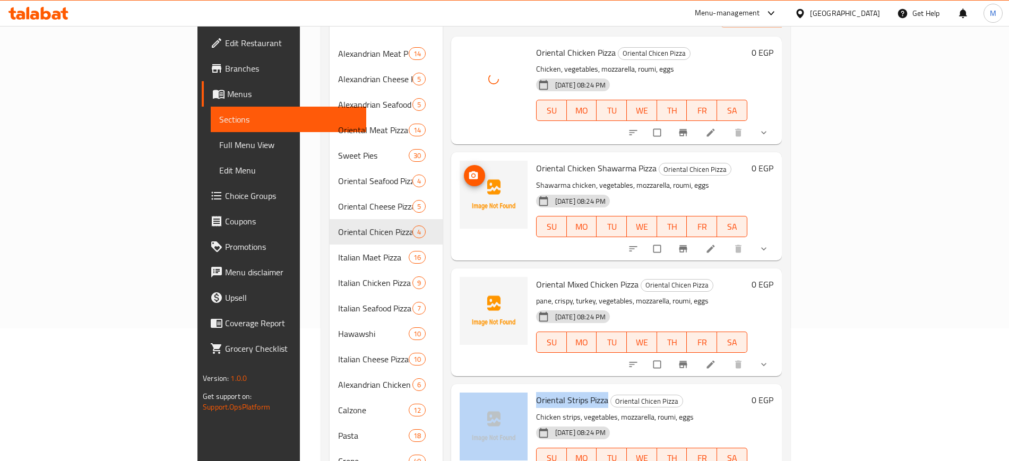
click at [464, 165] on button "upload picture" at bounding box center [474, 175] width 21 height 21
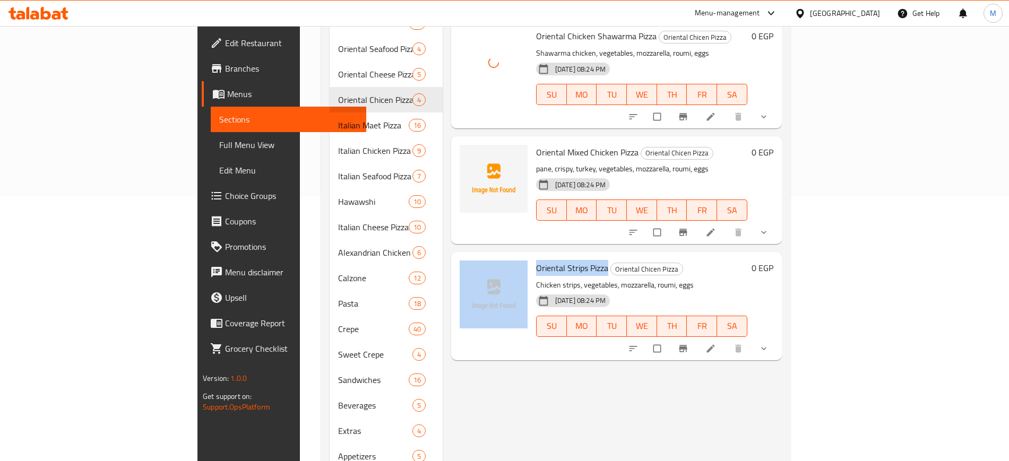
scroll to position [265, 0]
click at [469, 154] on icon "upload picture" at bounding box center [473, 158] width 9 height 8
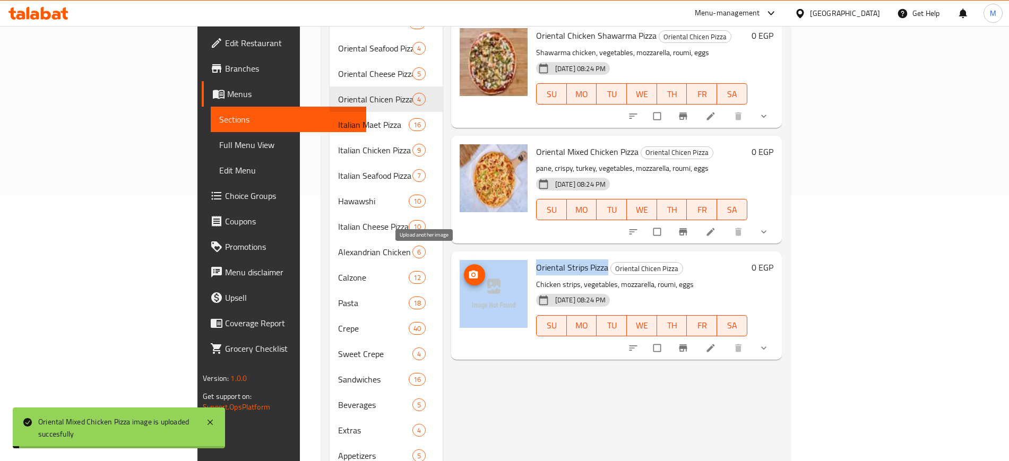
click at [472, 274] on circle "upload picture" at bounding box center [473, 275] width 3 height 3
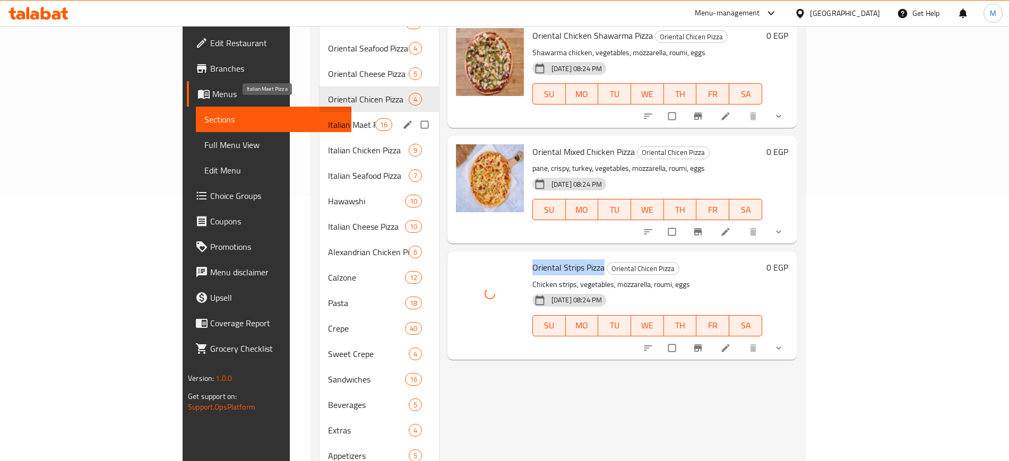
click at [328, 118] on span "Italian Maet Pizza" at bounding box center [351, 124] width 47 height 13
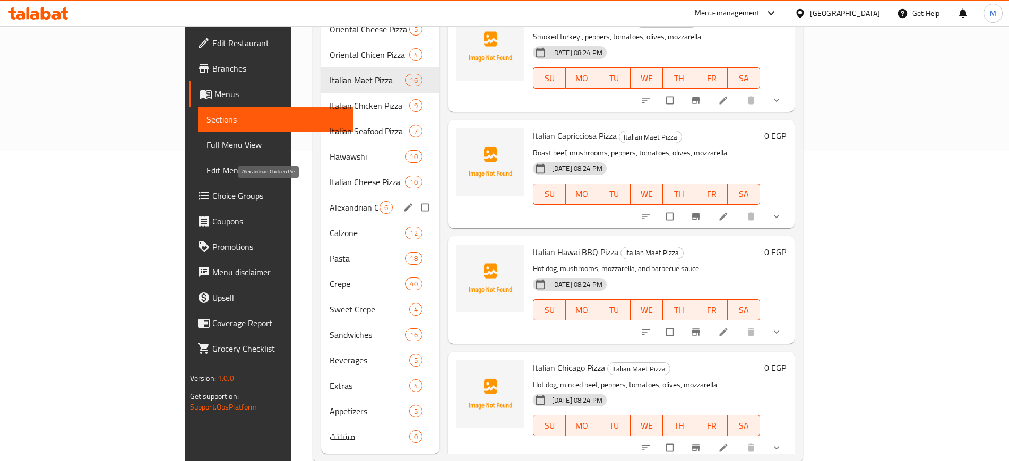
scroll to position [316, 0]
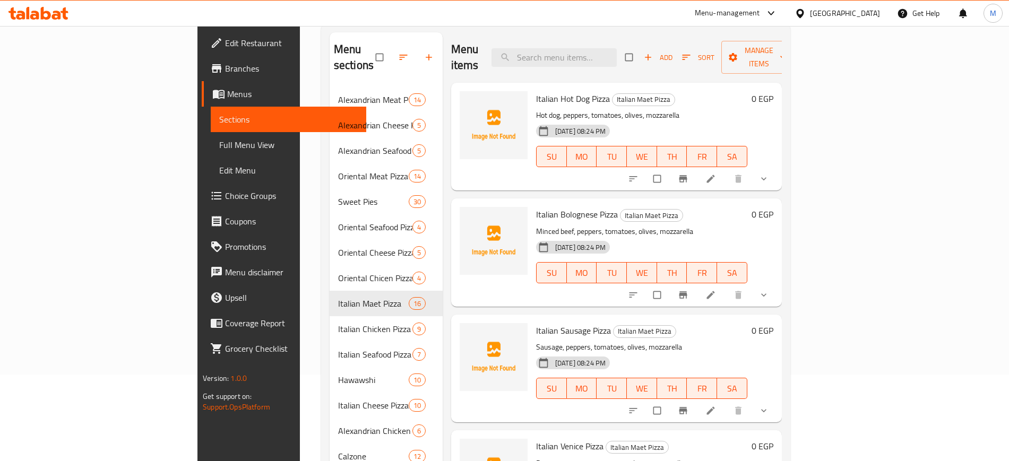
scroll to position [66, 0]
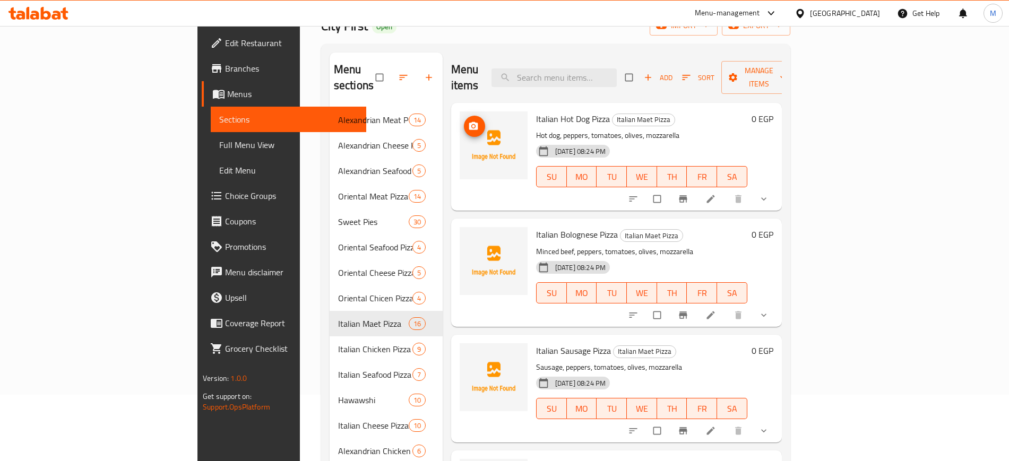
click at [468, 121] on icon "upload picture" at bounding box center [473, 126] width 11 height 11
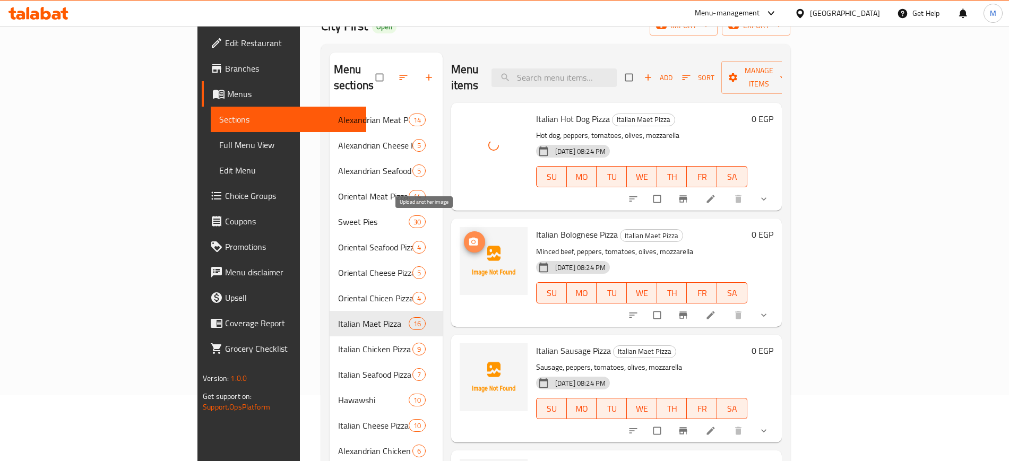
click at [468, 237] on icon "upload picture" at bounding box center [473, 242] width 11 height 11
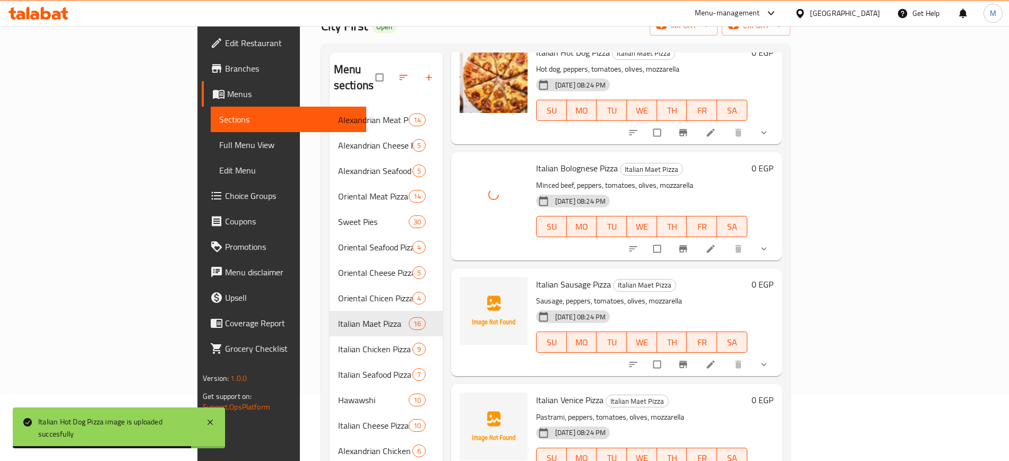
scroll to position [133, 0]
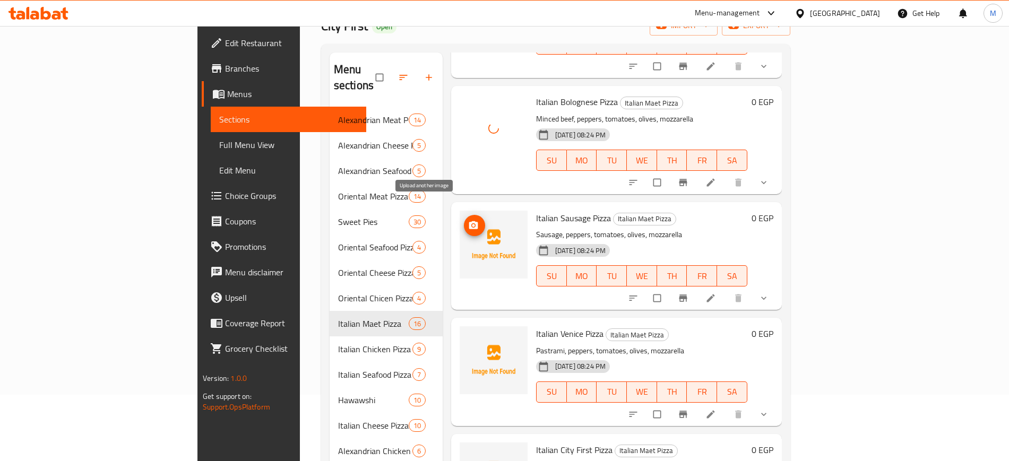
click at [469, 221] on icon "upload picture" at bounding box center [473, 225] width 9 height 8
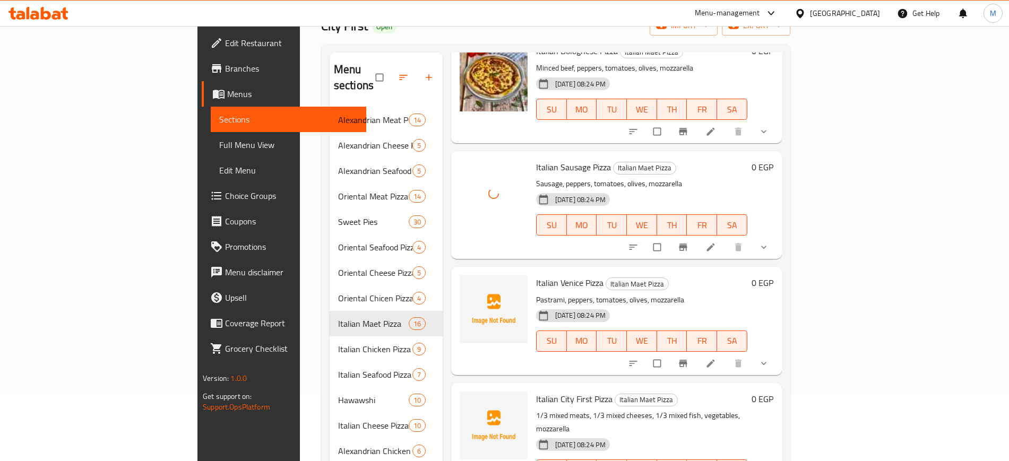
scroll to position [265, 0]
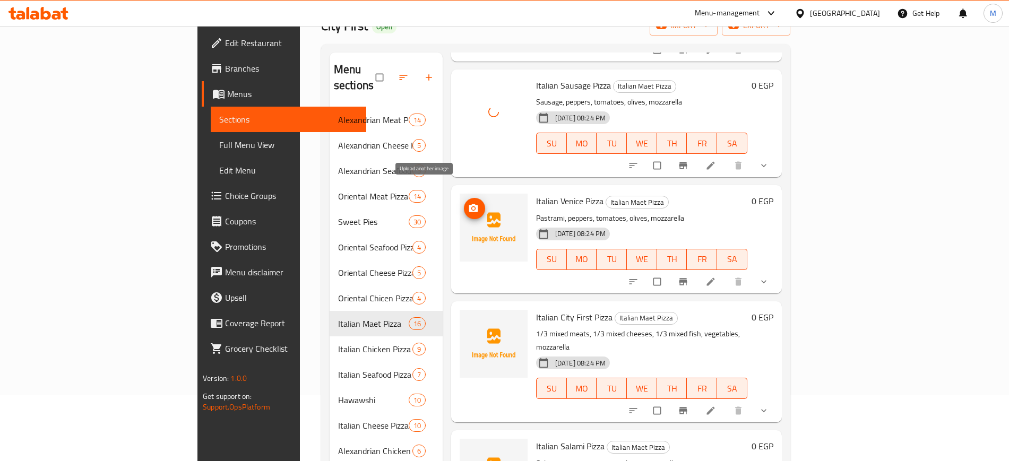
click at [464, 203] on span "upload picture" at bounding box center [474, 208] width 21 height 11
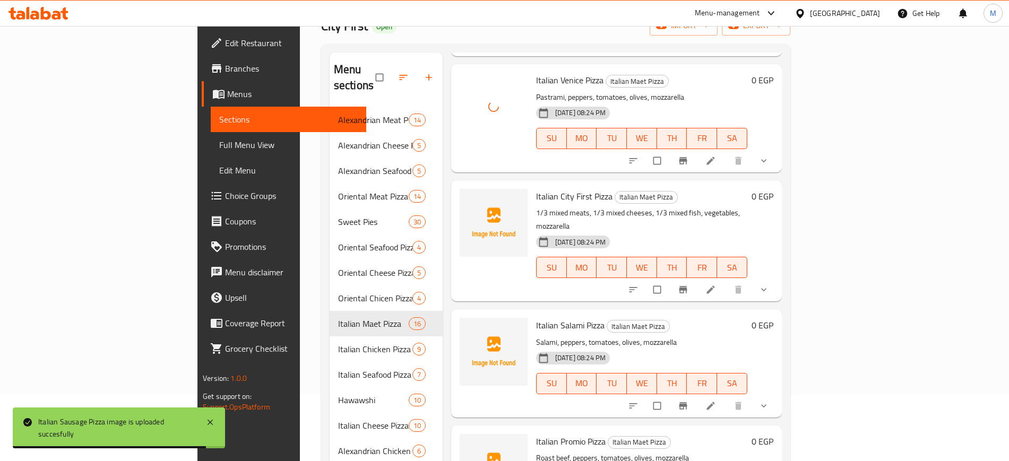
scroll to position [398, 0]
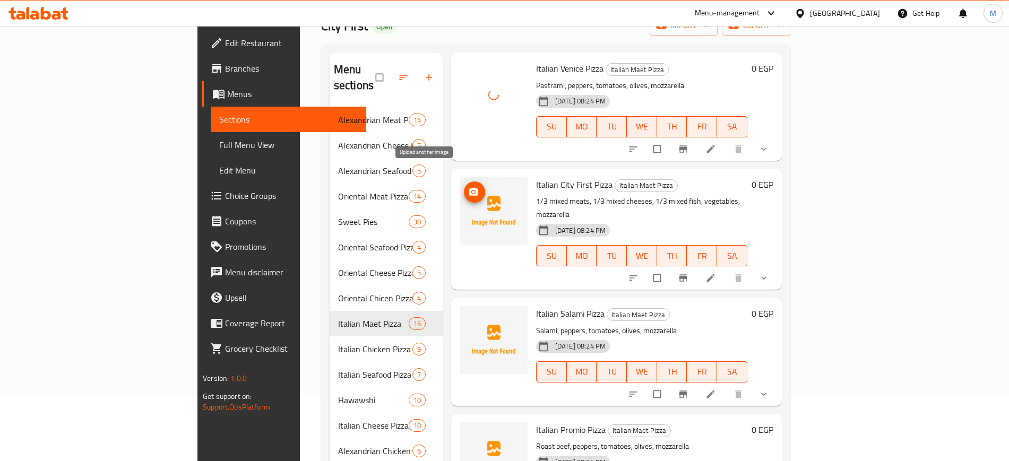
click at [469, 187] on icon "upload picture" at bounding box center [473, 191] width 9 height 8
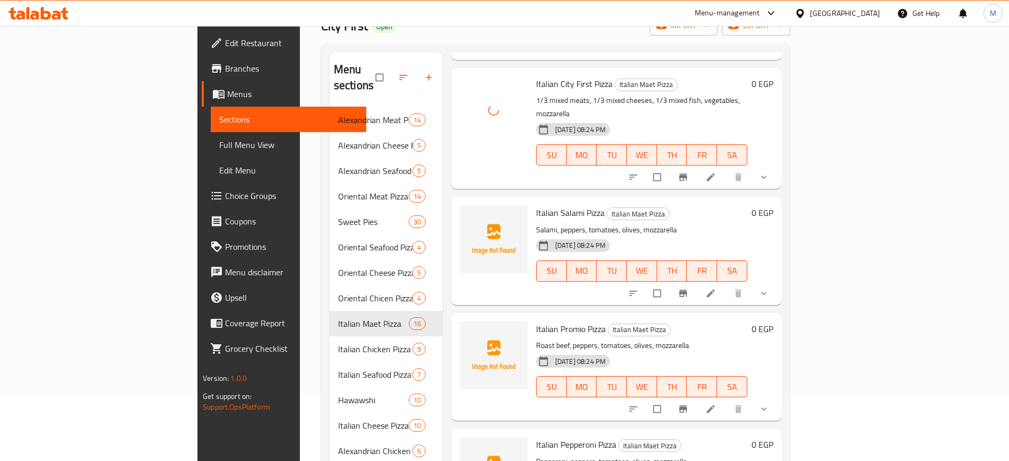
scroll to position [531, 0]
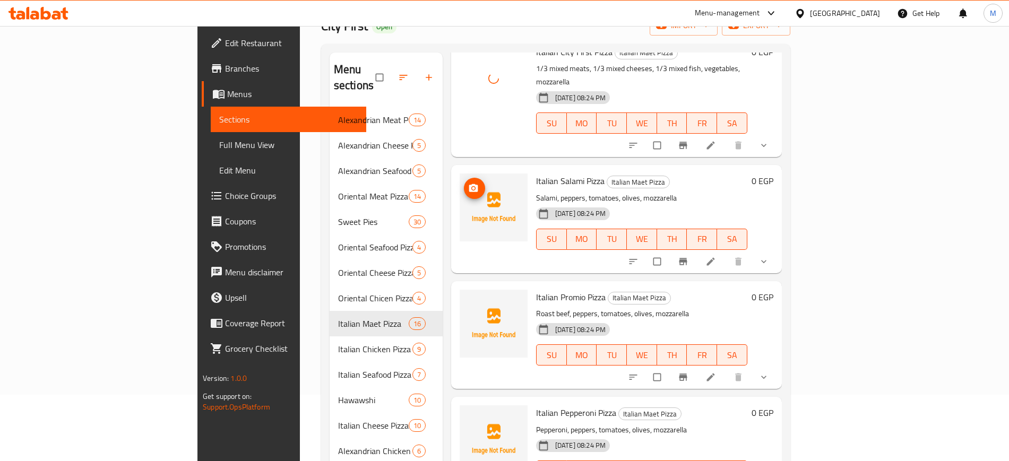
click at [469, 184] on icon "upload picture" at bounding box center [473, 188] width 9 height 8
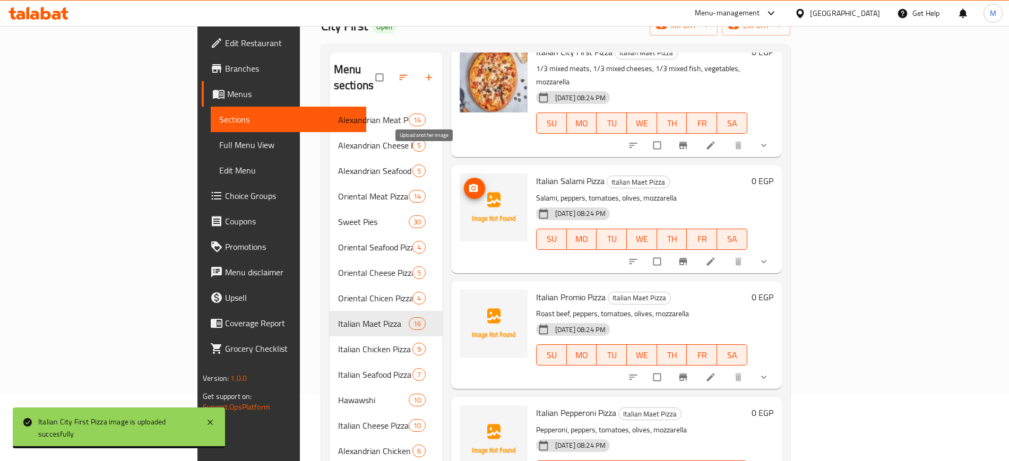
click at [468, 183] on icon "upload picture" at bounding box center [473, 188] width 11 height 11
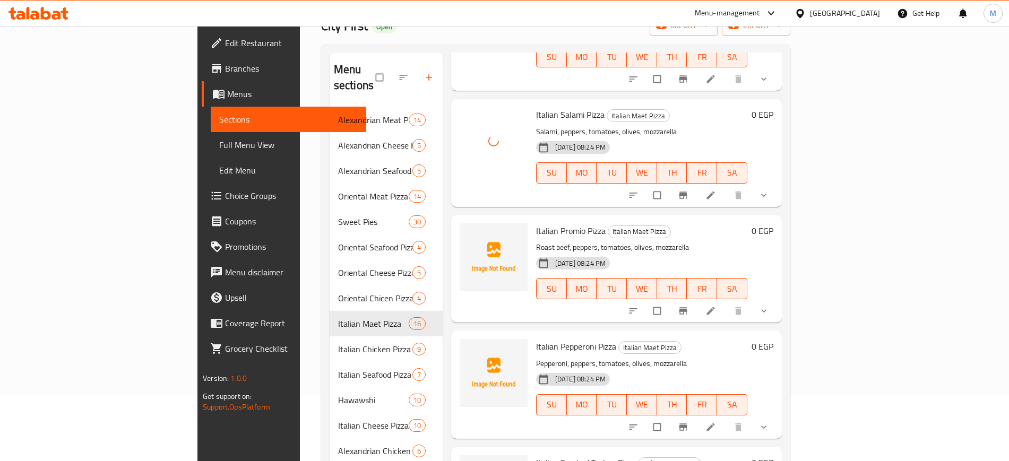
scroll to position [663, 0]
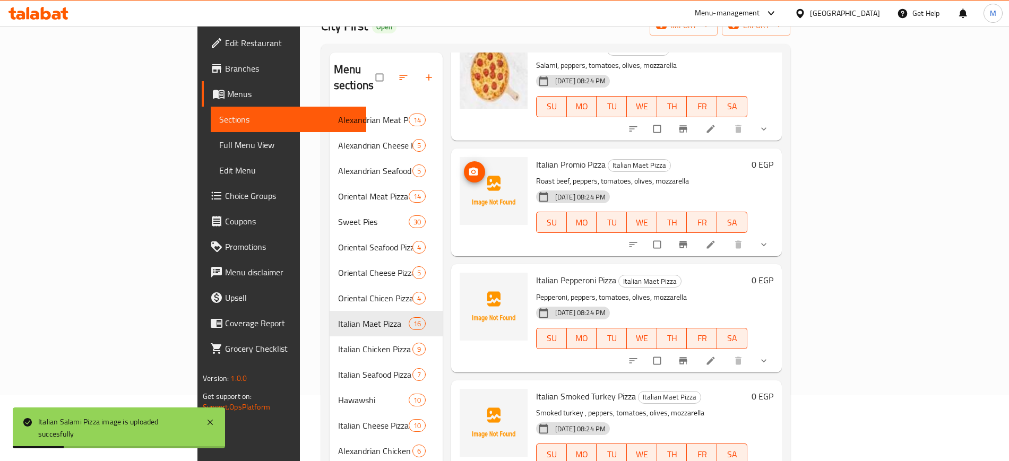
click at [469, 167] on icon "upload picture" at bounding box center [473, 171] width 9 height 8
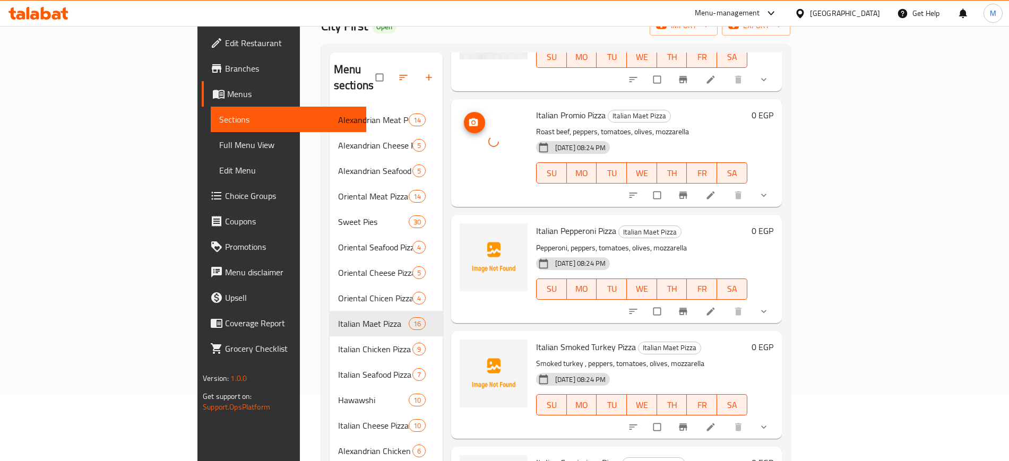
scroll to position [796, 0]
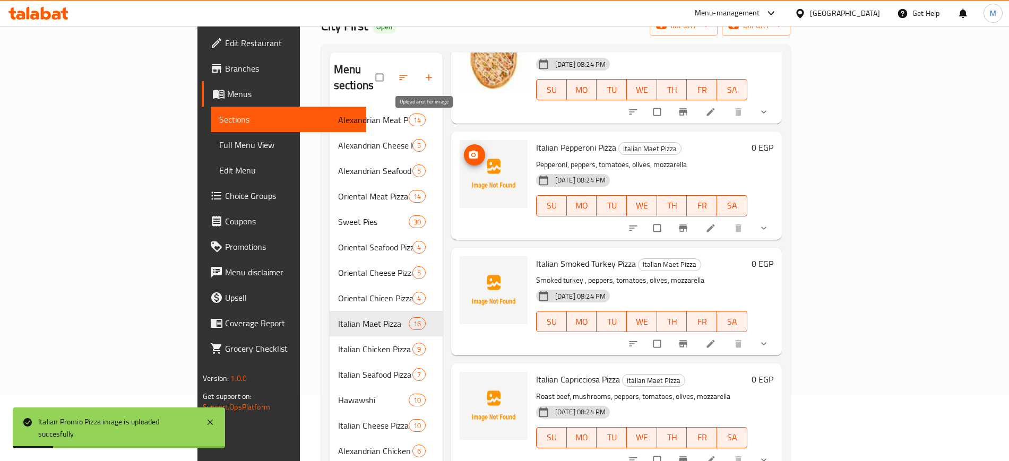
click at [468, 150] on icon "upload picture" at bounding box center [473, 155] width 11 height 11
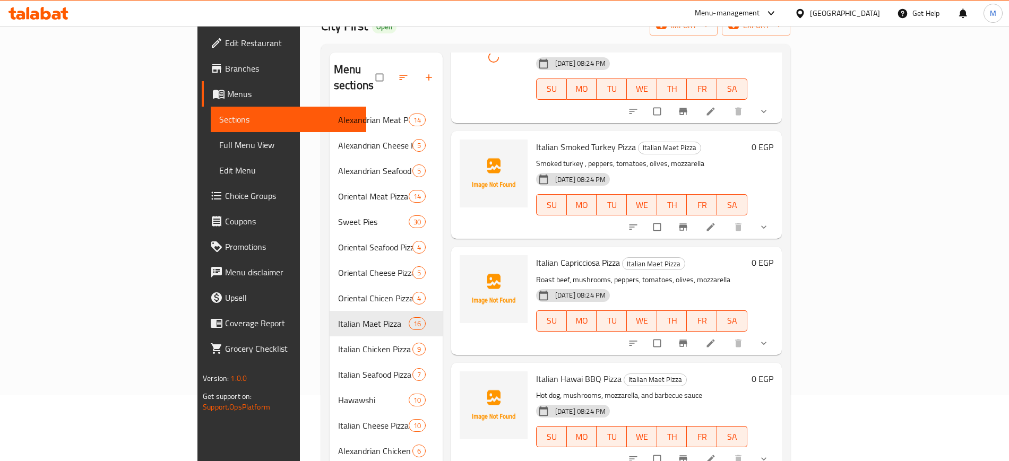
scroll to position [928, 0]
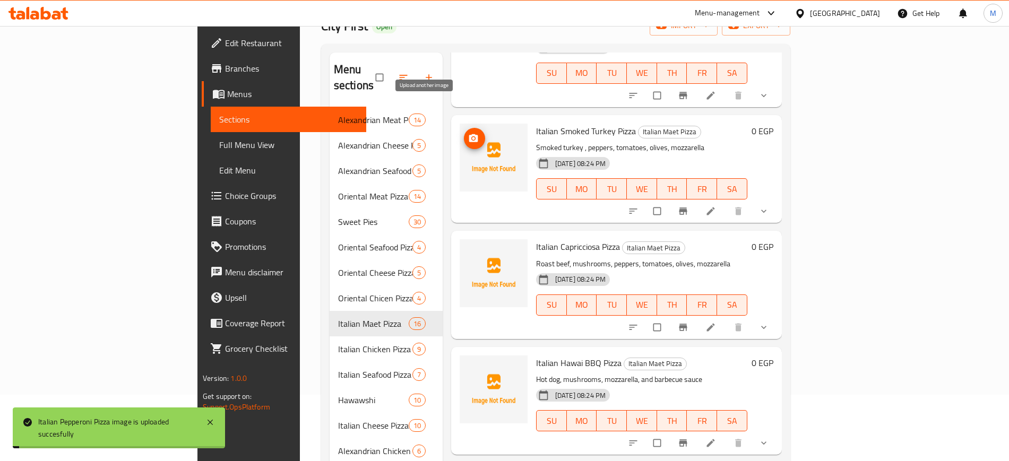
click at [469, 134] on icon "upload picture" at bounding box center [473, 138] width 9 height 8
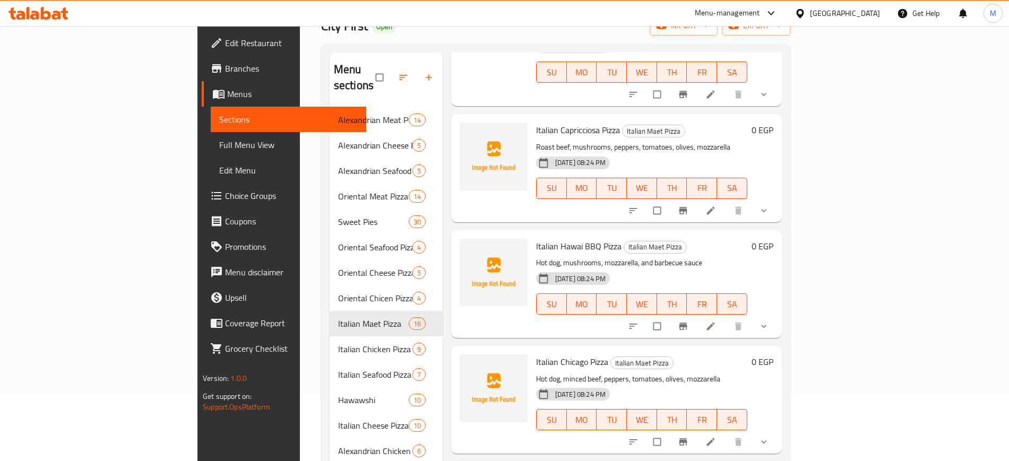
scroll to position [1061, 0]
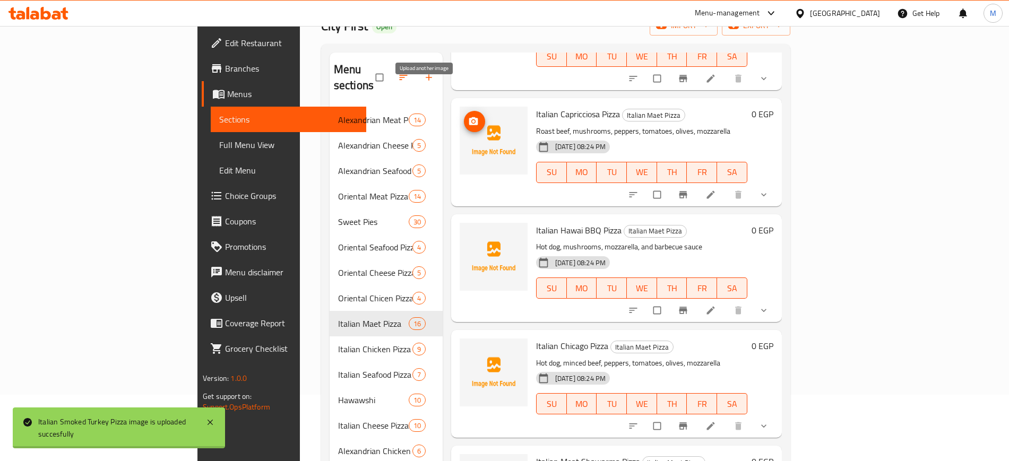
click at [469, 117] on icon "upload picture" at bounding box center [473, 121] width 9 height 8
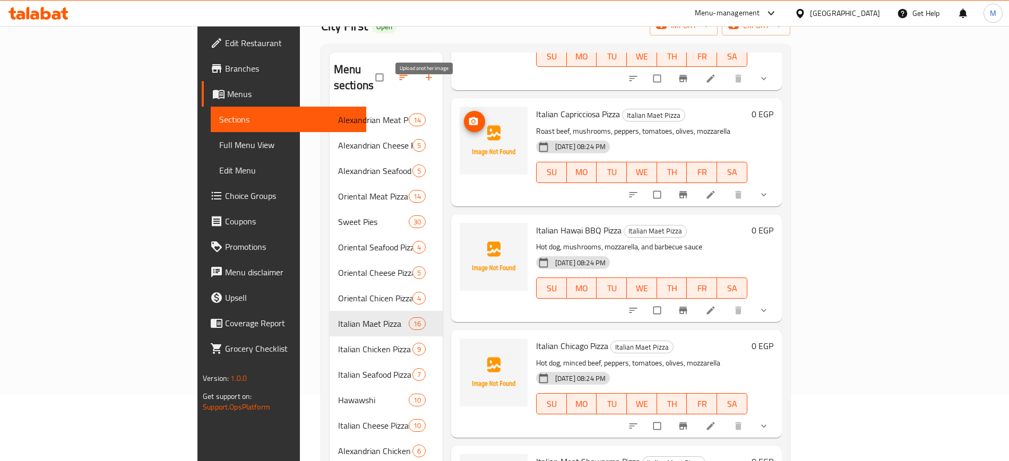
click at [468, 116] on icon "upload picture" at bounding box center [473, 121] width 11 height 11
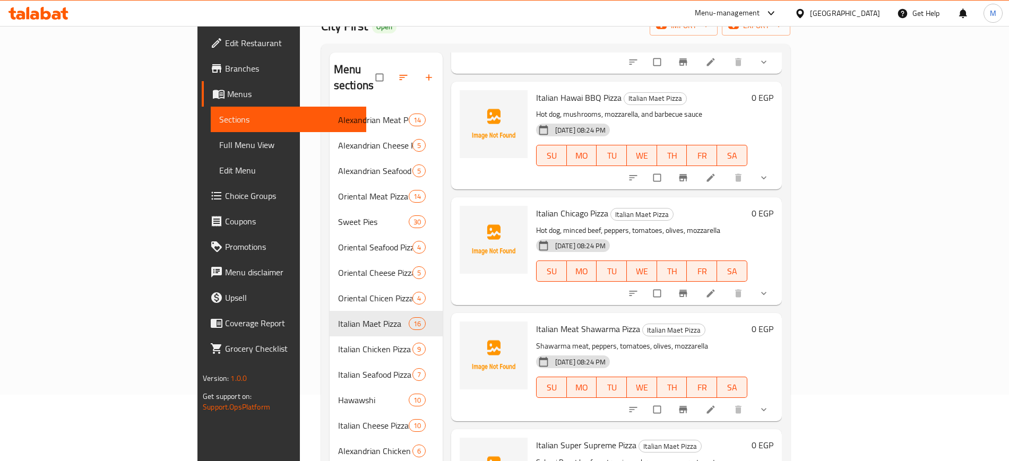
scroll to position [1127, 0]
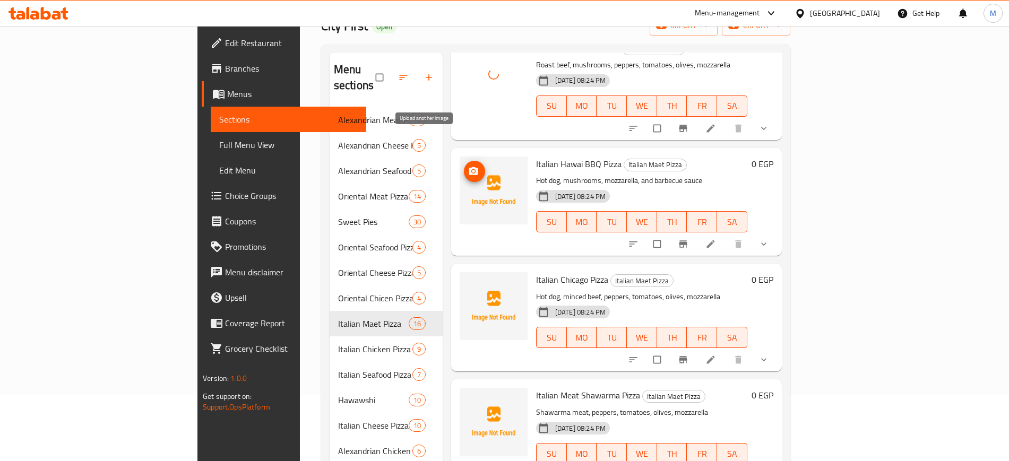
click at [468, 166] on icon "upload picture" at bounding box center [473, 171] width 11 height 11
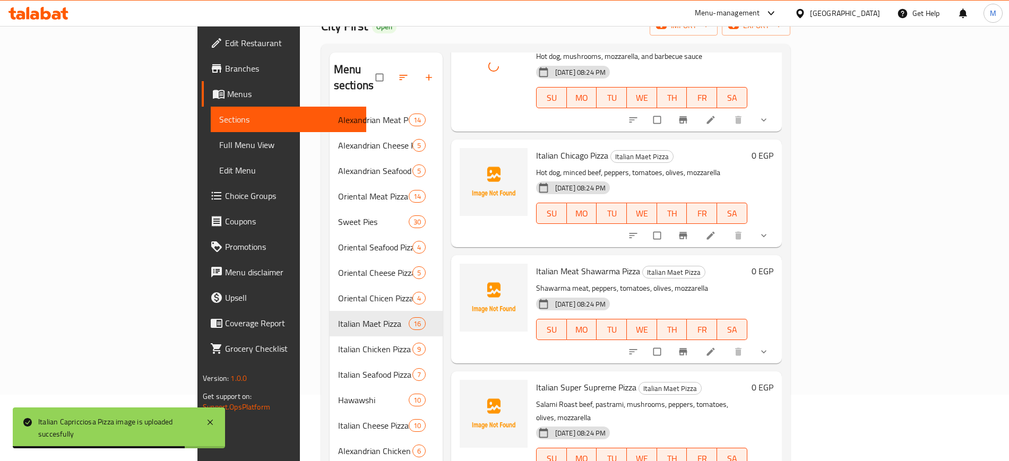
scroll to position [1252, 0]
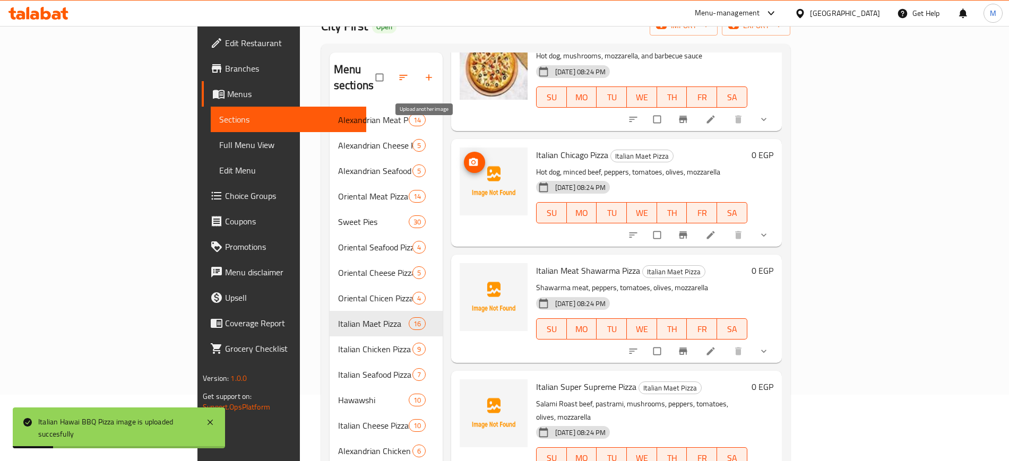
click at [468, 157] on icon "upload picture" at bounding box center [473, 162] width 11 height 11
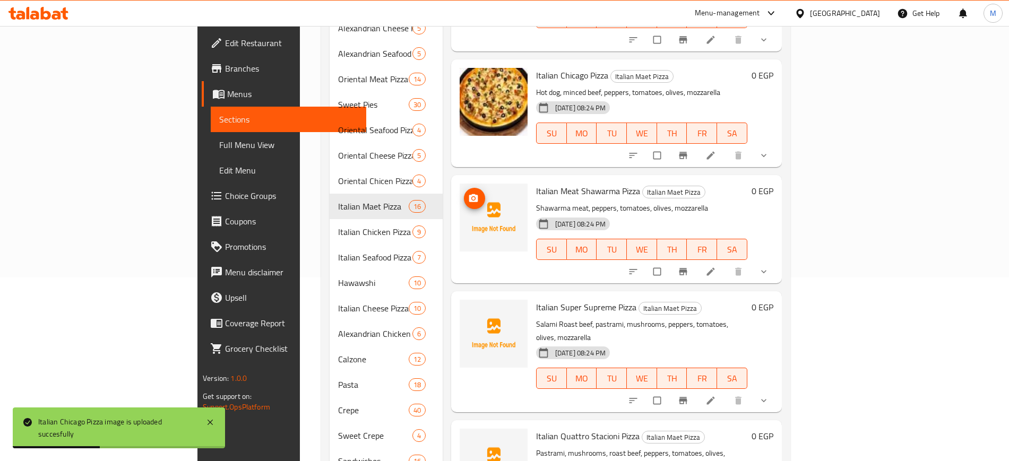
scroll to position [1186, 0]
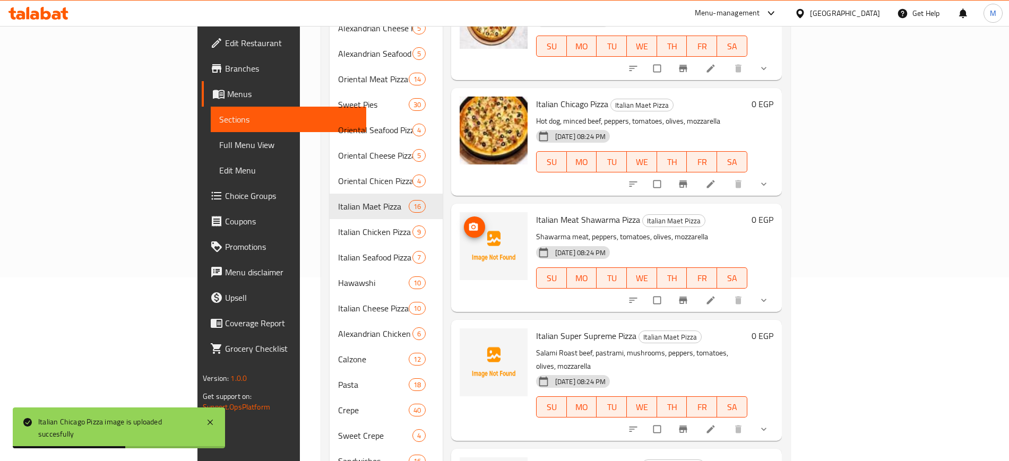
click at [468, 222] on icon "upload picture" at bounding box center [473, 227] width 11 height 11
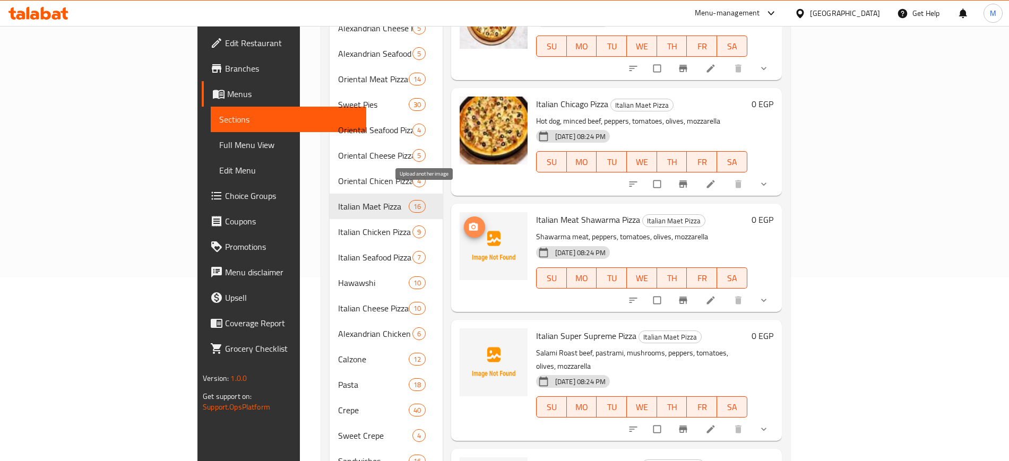
click at [464, 216] on button "upload picture" at bounding box center [474, 226] width 21 height 21
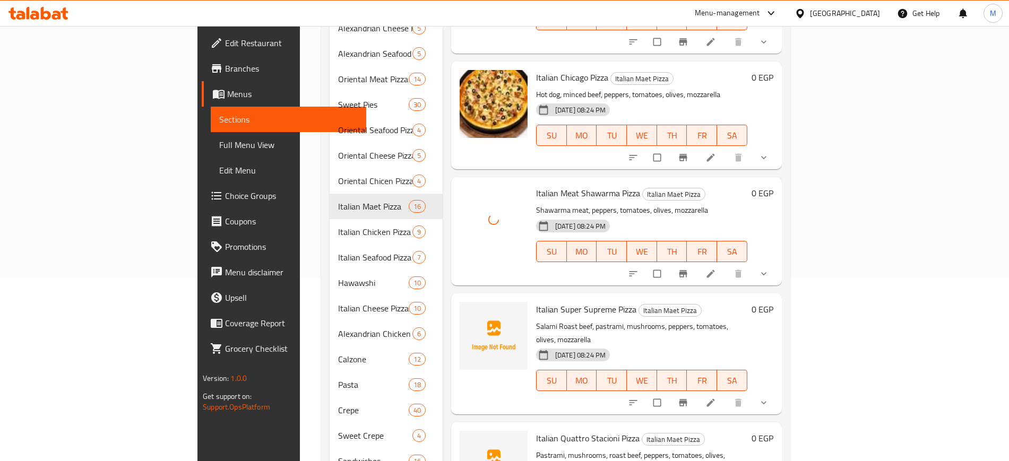
scroll to position [1252, 0]
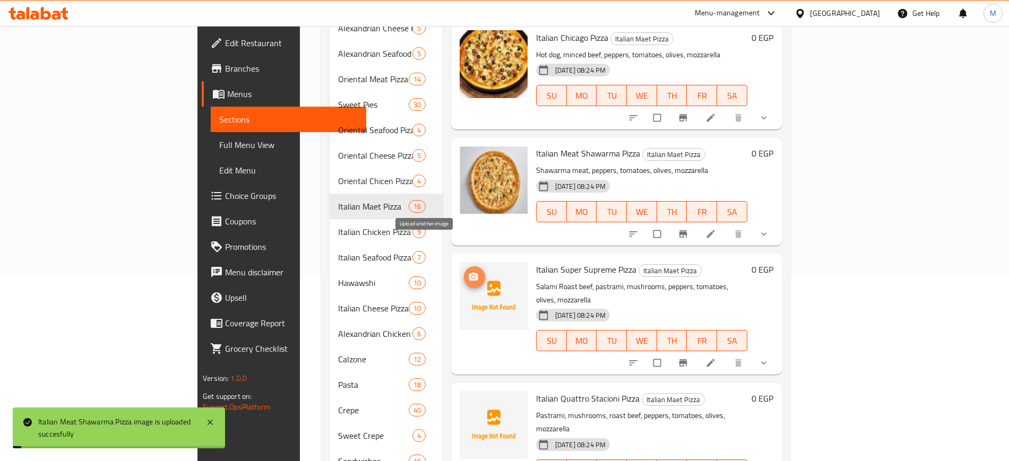
click at [469, 273] on icon "upload picture" at bounding box center [473, 277] width 9 height 8
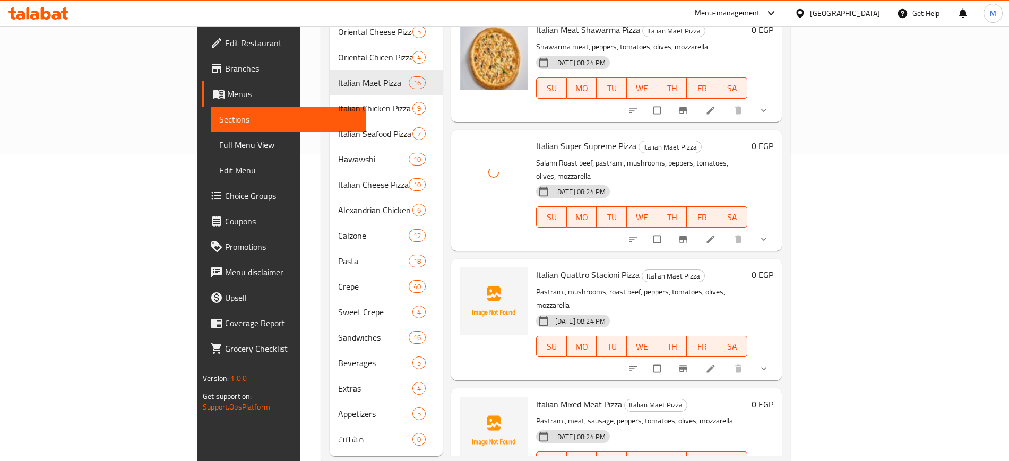
scroll to position [316, 0]
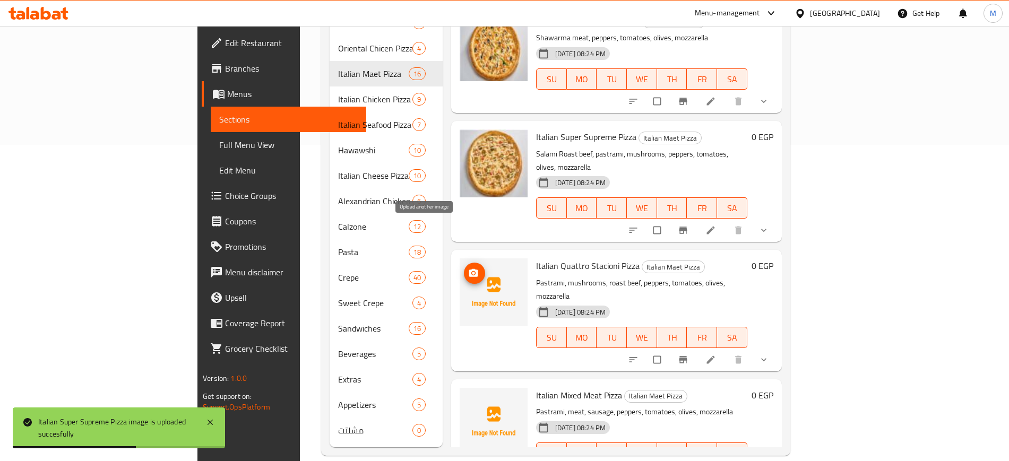
click at [468, 268] on icon "upload picture" at bounding box center [473, 273] width 11 height 11
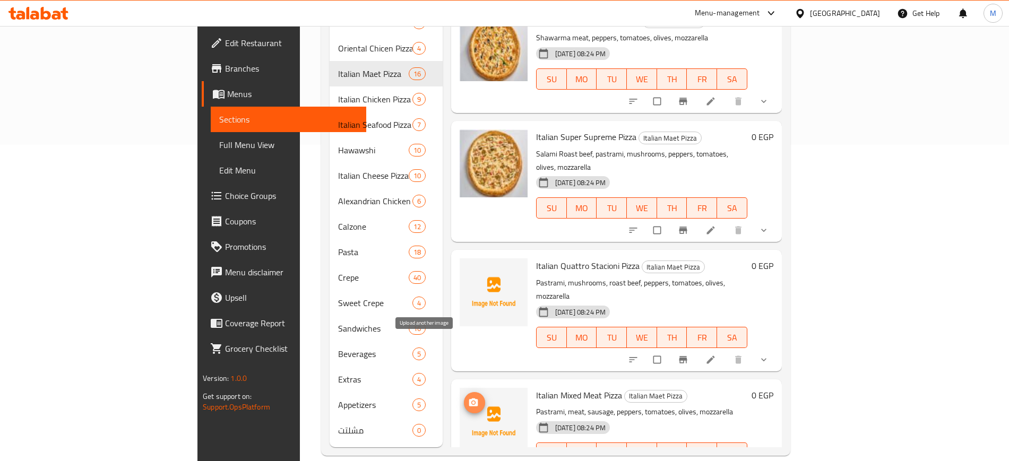
click at [464, 397] on span "upload picture" at bounding box center [474, 402] width 21 height 11
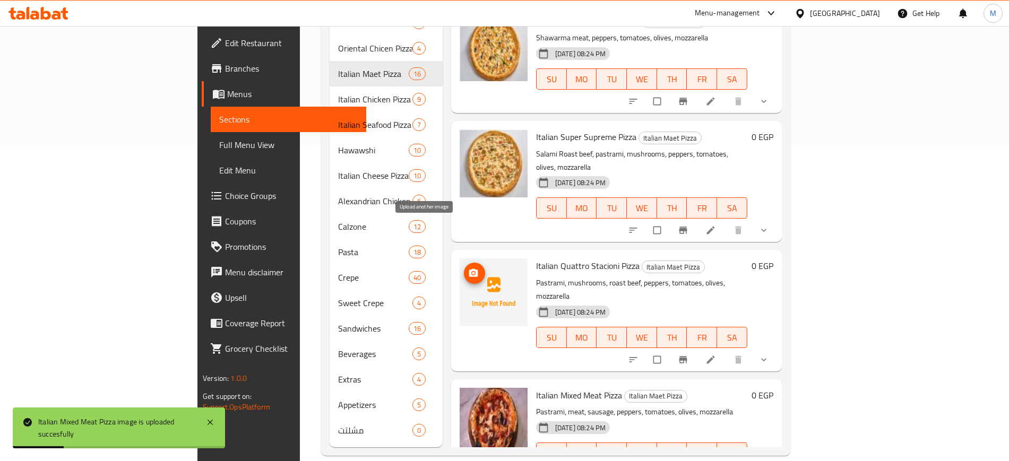
click at [464, 268] on span "upload picture" at bounding box center [474, 273] width 21 height 11
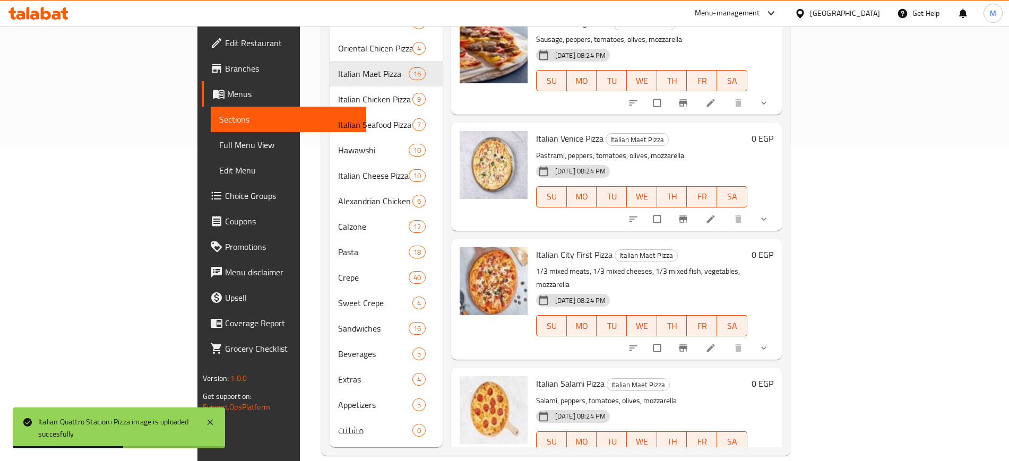
scroll to position [0, 0]
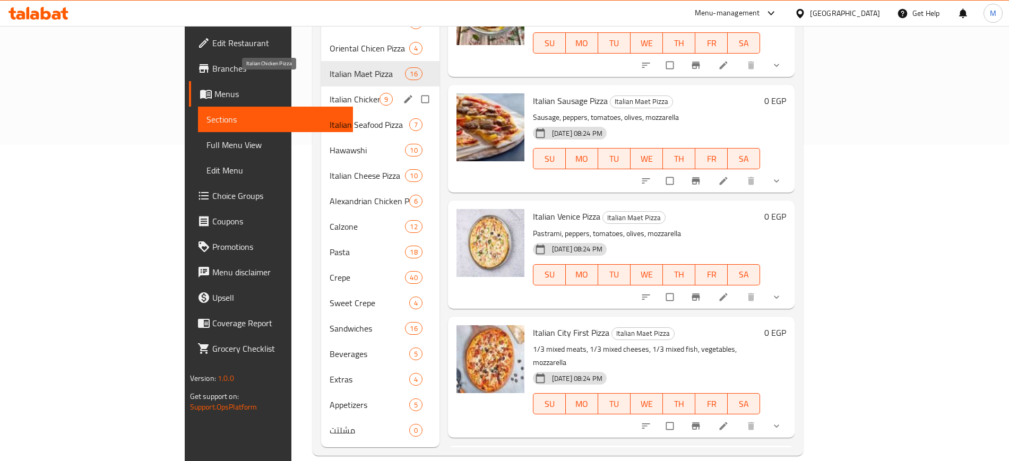
click at [329, 93] on span "Italian Chicken Pizza" at bounding box center [354, 99] width 50 height 13
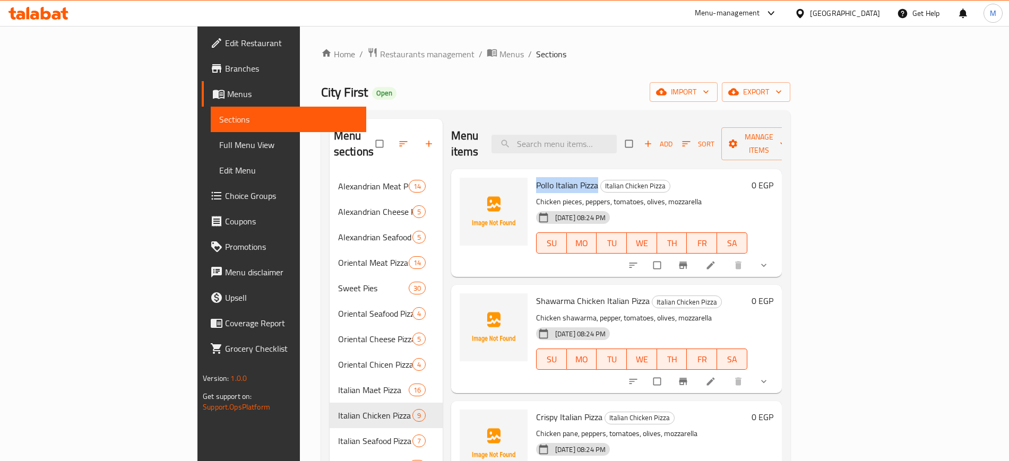
drag, startPoint x: 488, startPoint y: 168, endPoint x: 549, endPoint y: 168, distance: 61.0
click at [549, 178] on h6 "Pollo Italian Pizza Italian Chicken Pizza" at bounding box center [641, 185] width 211 height 15
copy span "Pollo Italian Pizza"
click at [468, 187] on icon "upload picture" at bounding box center [473, 192] width 11 height 11
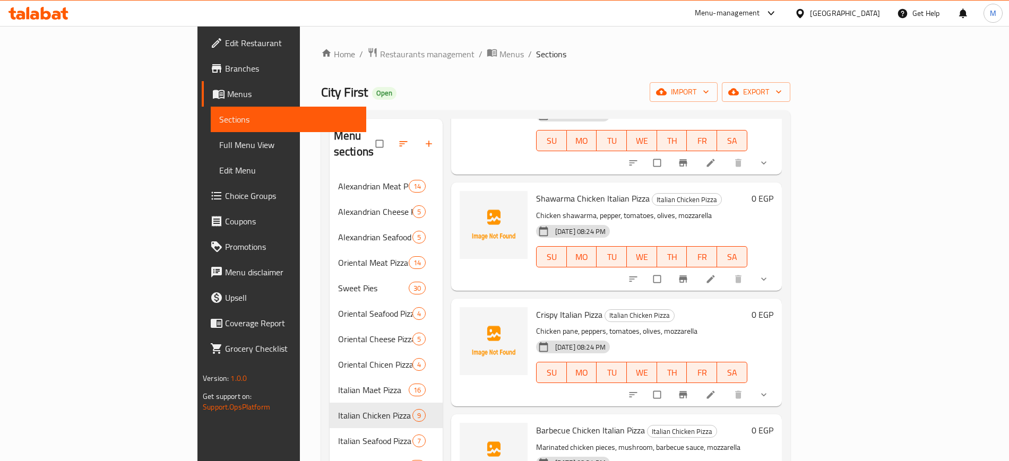
scroll to position [133, 0]
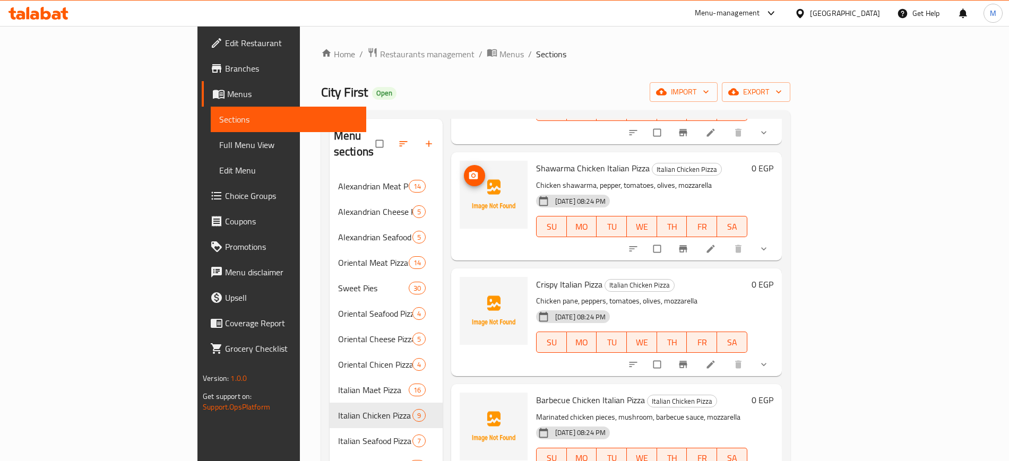
click at [469, 171] on icon "upload picture" at bounding box center [473, 175] width 9 height 8
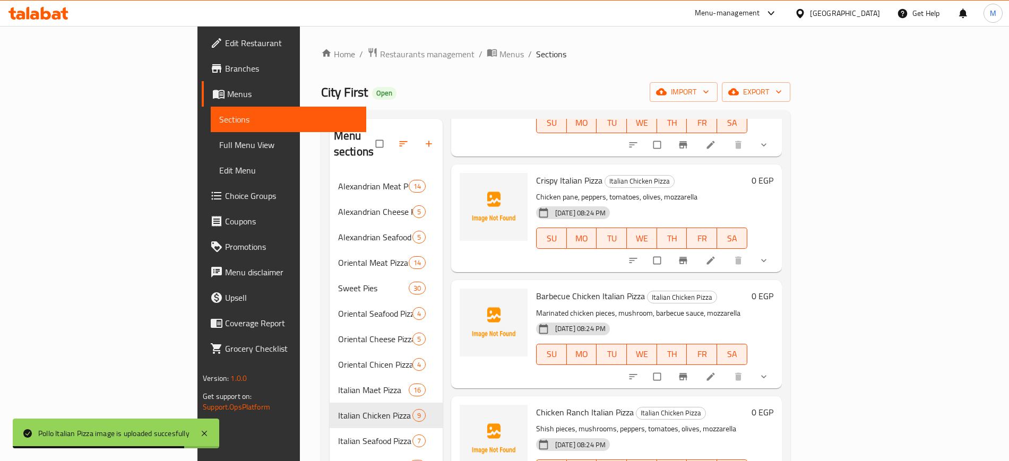
scroll to position [265, 0]
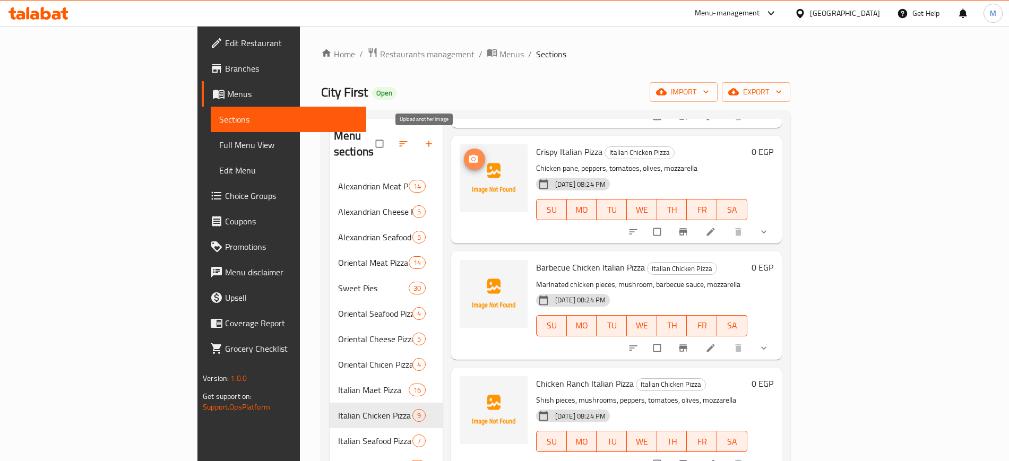
click at [469, 154] on icon "upload picture" at bounding box center [473, 158] width 9 height 8
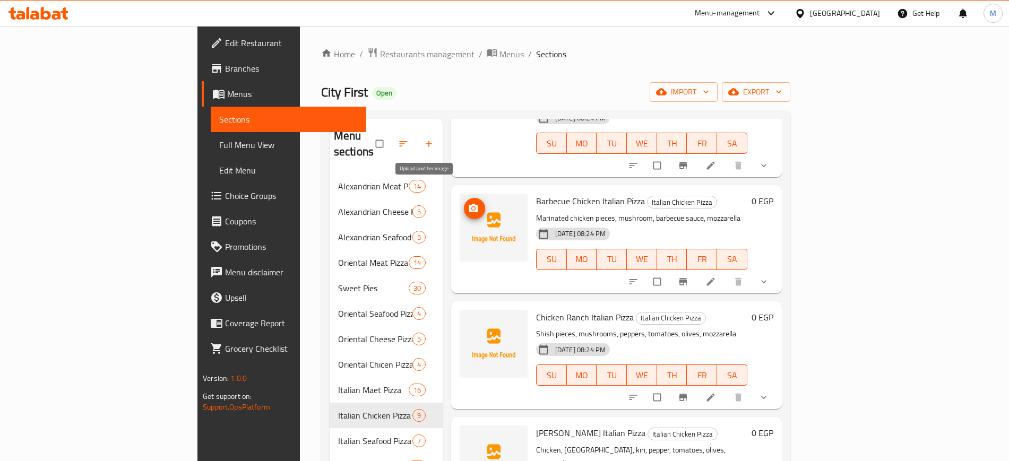
click at [469, 204] on icon "upload picture" at bounding box center [473, 208] width 9 height 8
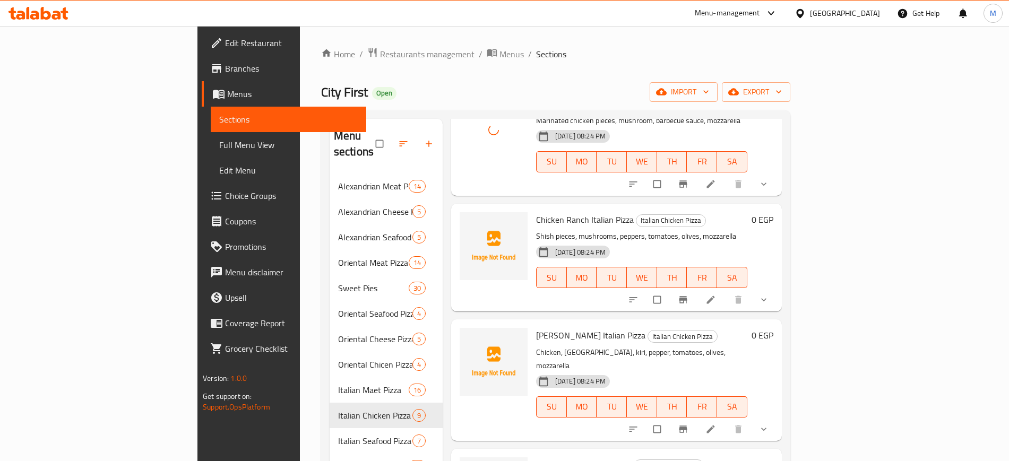
scroll to position [441, 0]
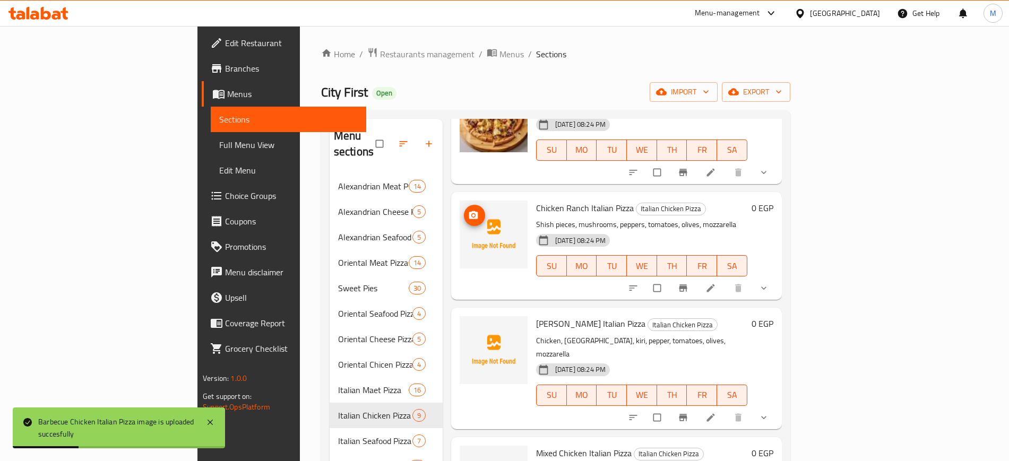
click at [468, 210] on icon "upload picture" at bounding box center [473, 215] width 11 height 11
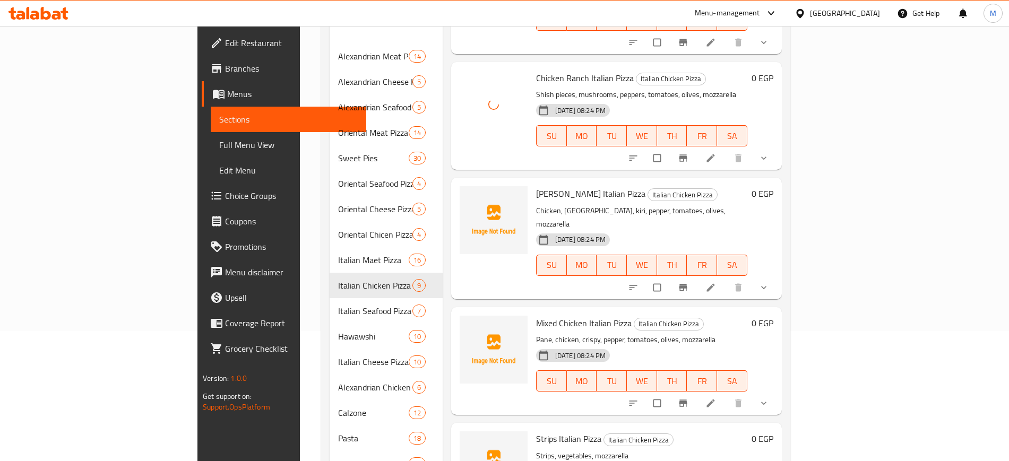
scroll to position [133, 0]
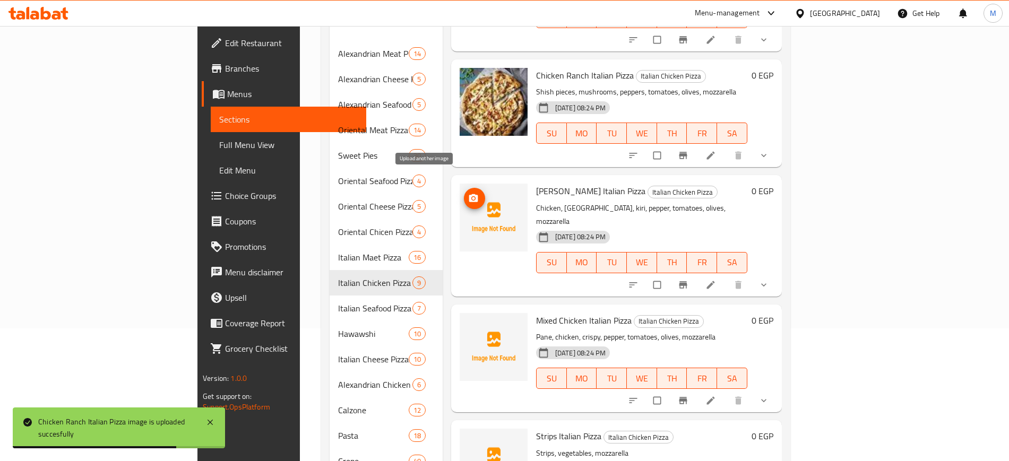
click at [468, 193] on icon "upload picture" at bounding box center [473, 198] width 11 height 11
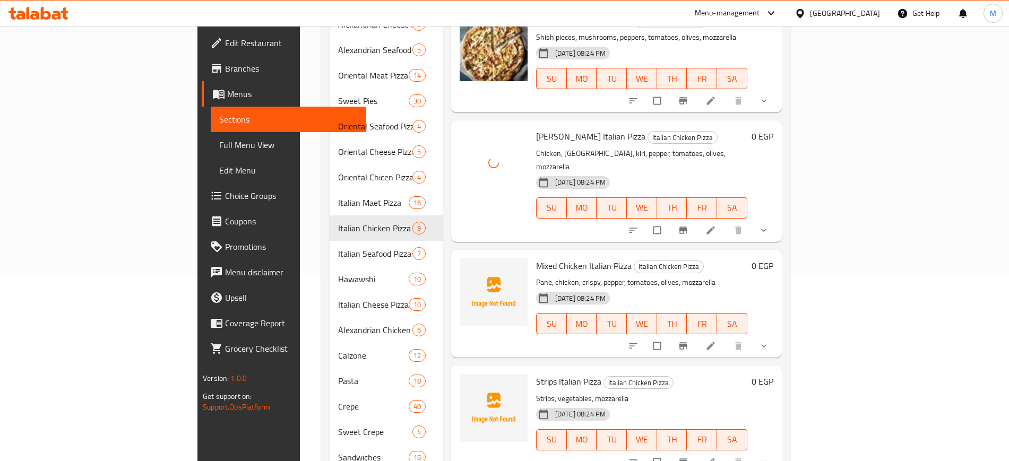
scroll to position [265, 0]
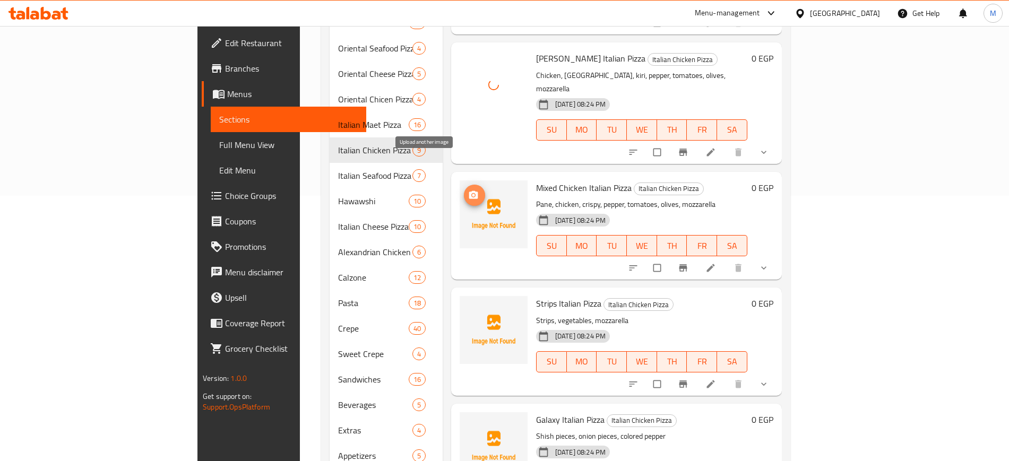
click at [469, 190] on icon "upload picture" at bounding box center [473, 194] width 9 height 8
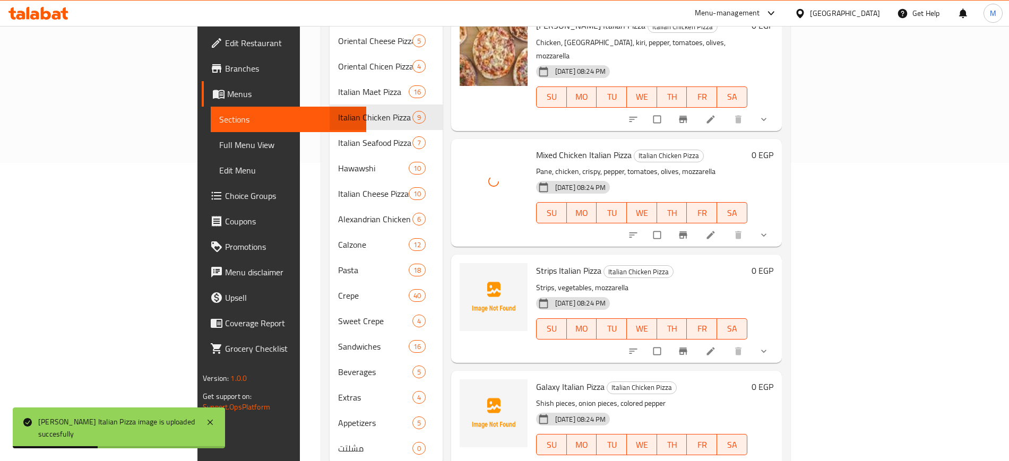
scroll to position [316, 0]
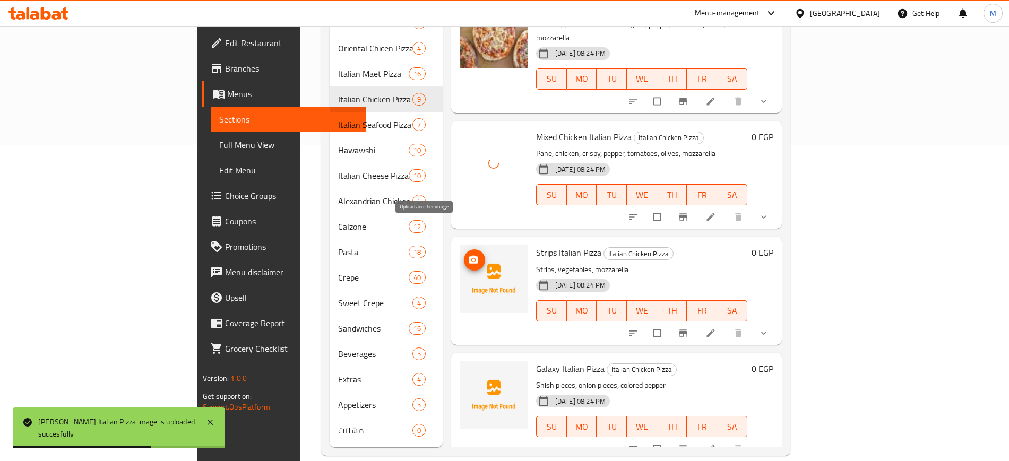
click at [464, 249] on button "upload picture" at bounding box center [474, 259] width 21 height 21
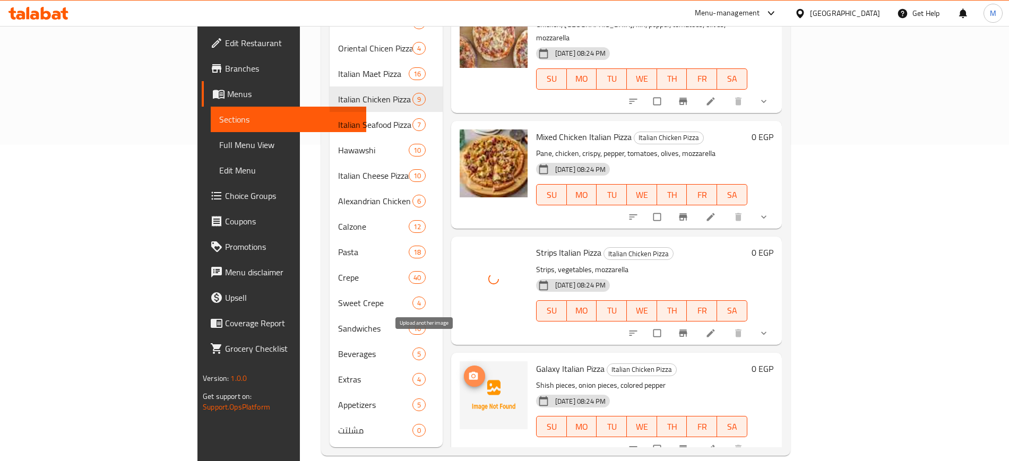
click at [468, 371] on icon "upload picture" at bounding box center [473, 376] width 11 height 11
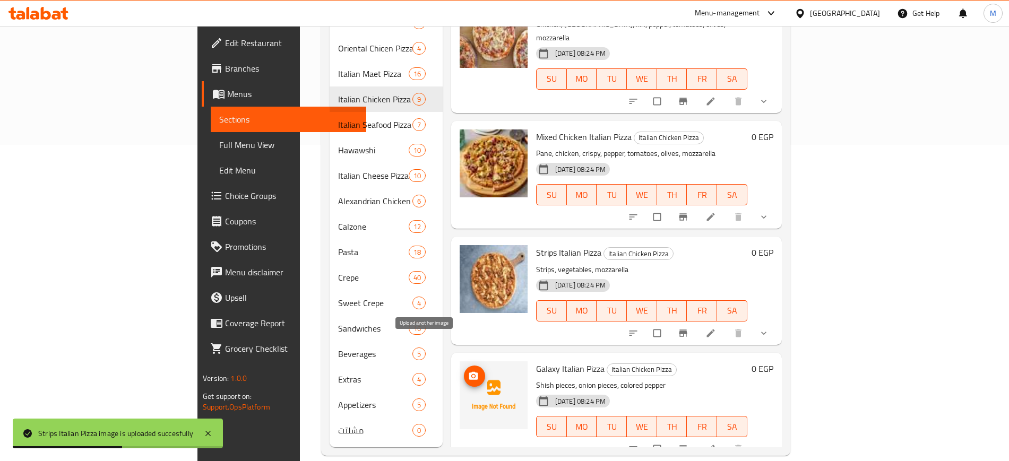
click at [468, 371] on icon "upload picture" at bounding box center [473, 376] width 11 height 11
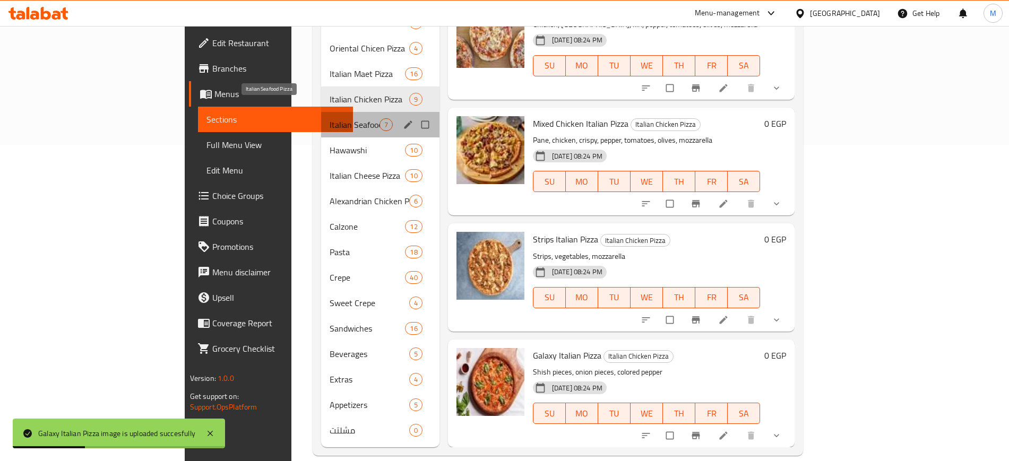
click at [329, 118] on span "Italian Seafood Pizza" at bounding box center [354, 124] width 50 height 13
